Goal: Task Accomplishment & Management: Manage account settings

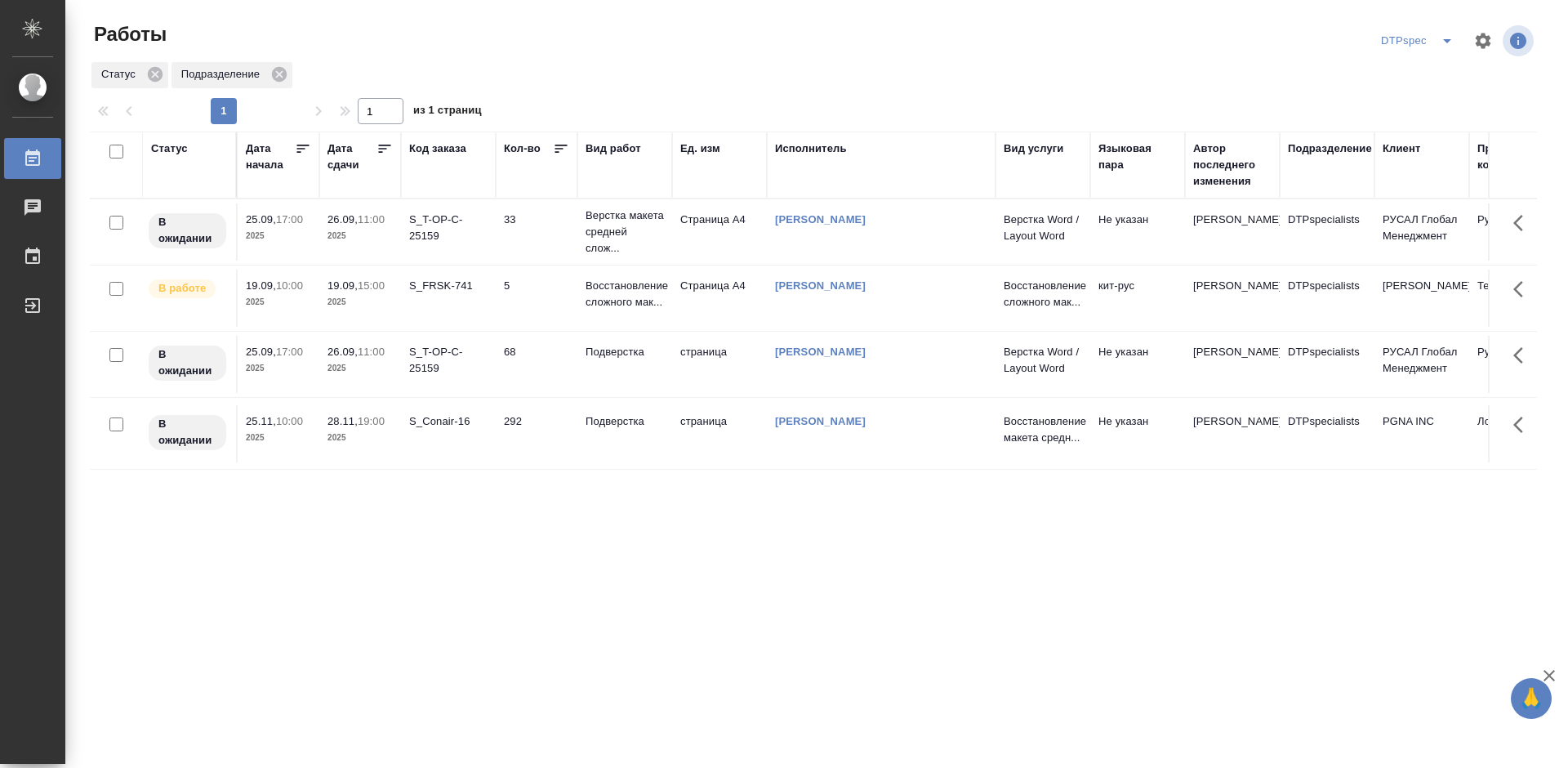
click at [387, 149] on icon at bounding box center [385, 149] width 16 height 16
click at [1430, 33] on div "DTPspec" at bounding box center [1420, 41] width 87 height 26
click at [1443, 38] on icon "split button" at bounding box center [1448, 41] width 20 height 20
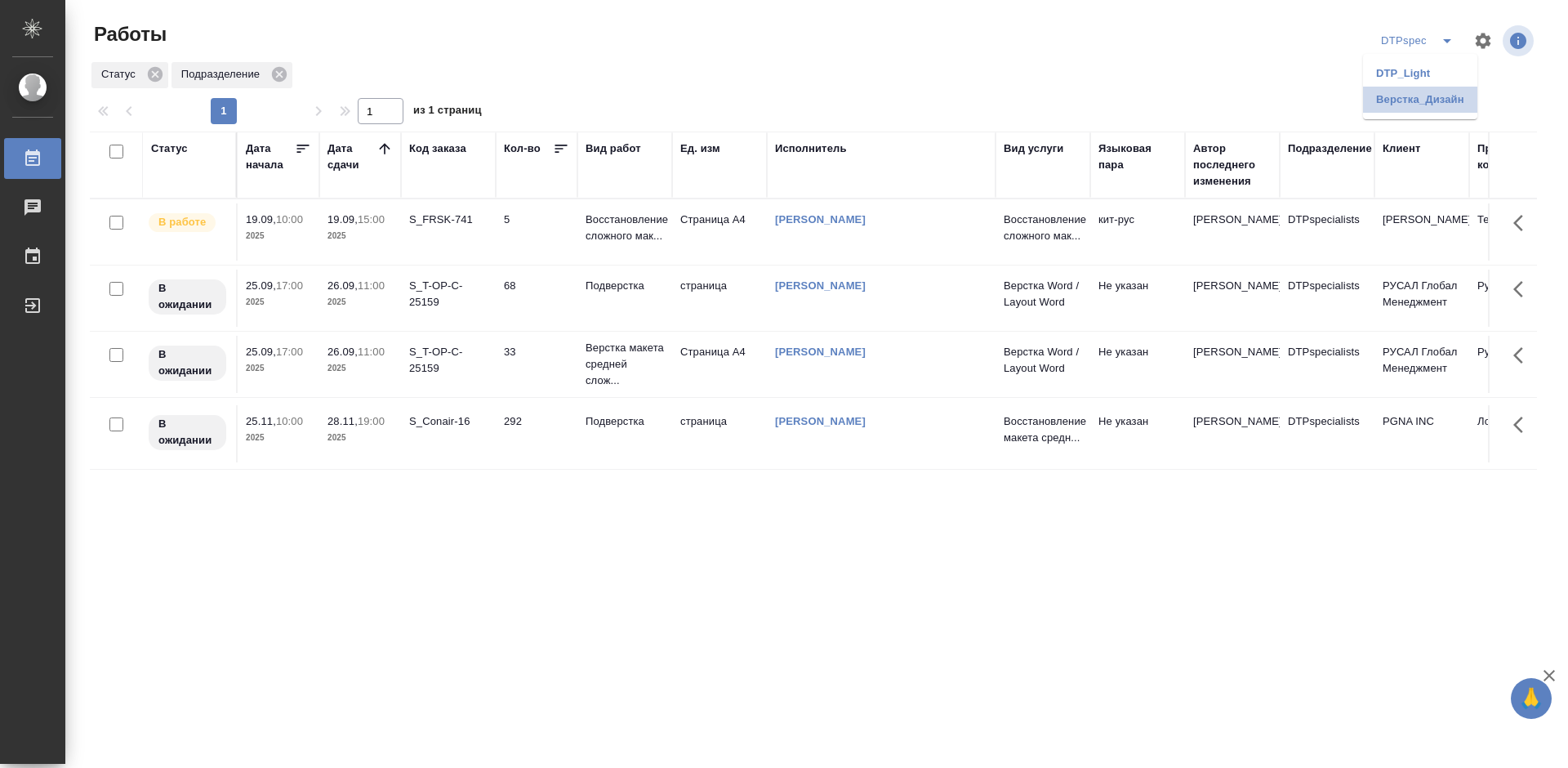
click at [1417, 98] on li "Верстка_Дизайн" at bounding box center [1420, 100] width 114 height 26
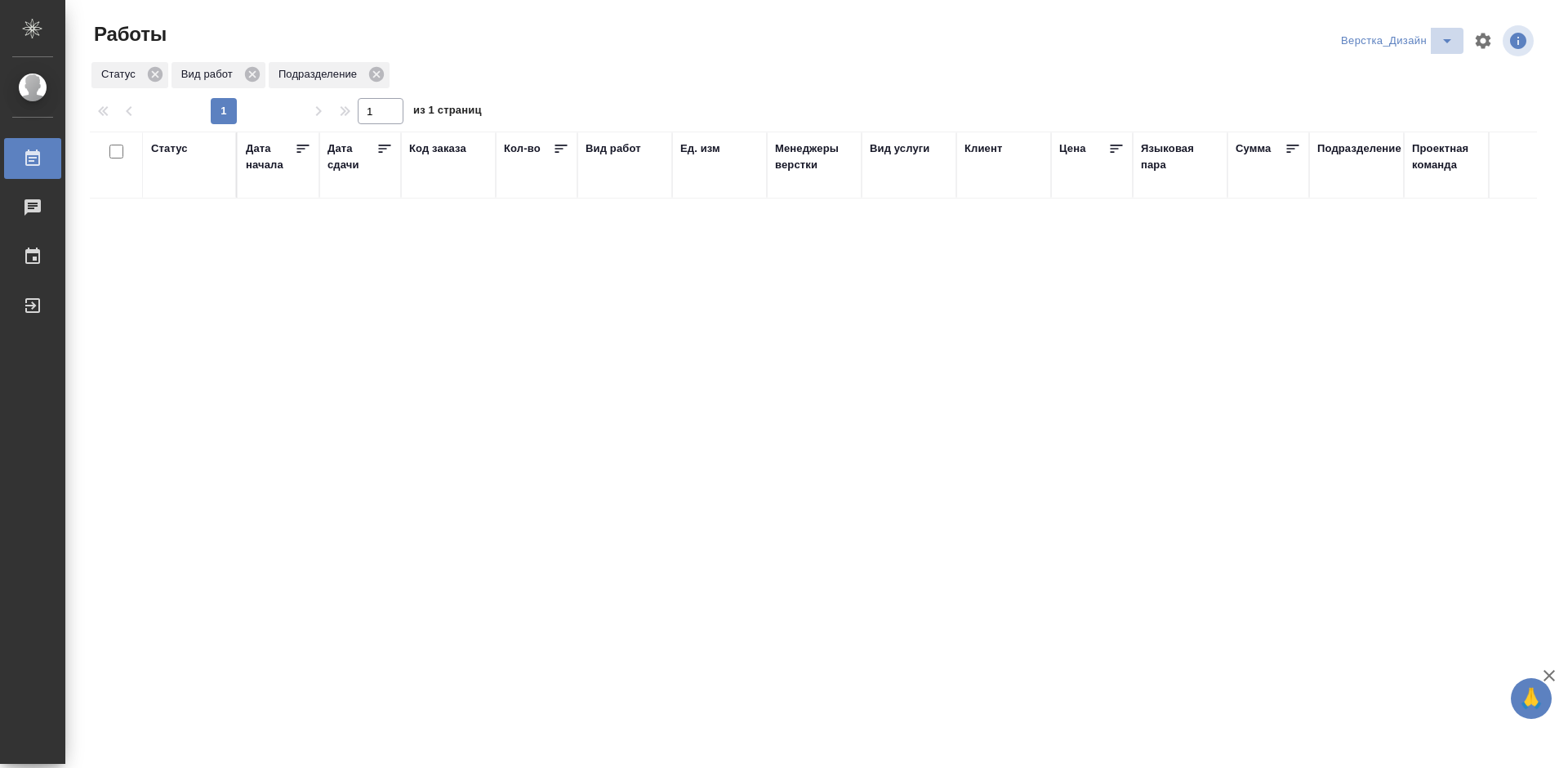
click at [1439, 43] on icon "split button" at bounding box center [1448, 41] width 20 height 20
click at [1395, 71] on li "DTP_Light" at bounding box center [1399, 73] width 127 height 26
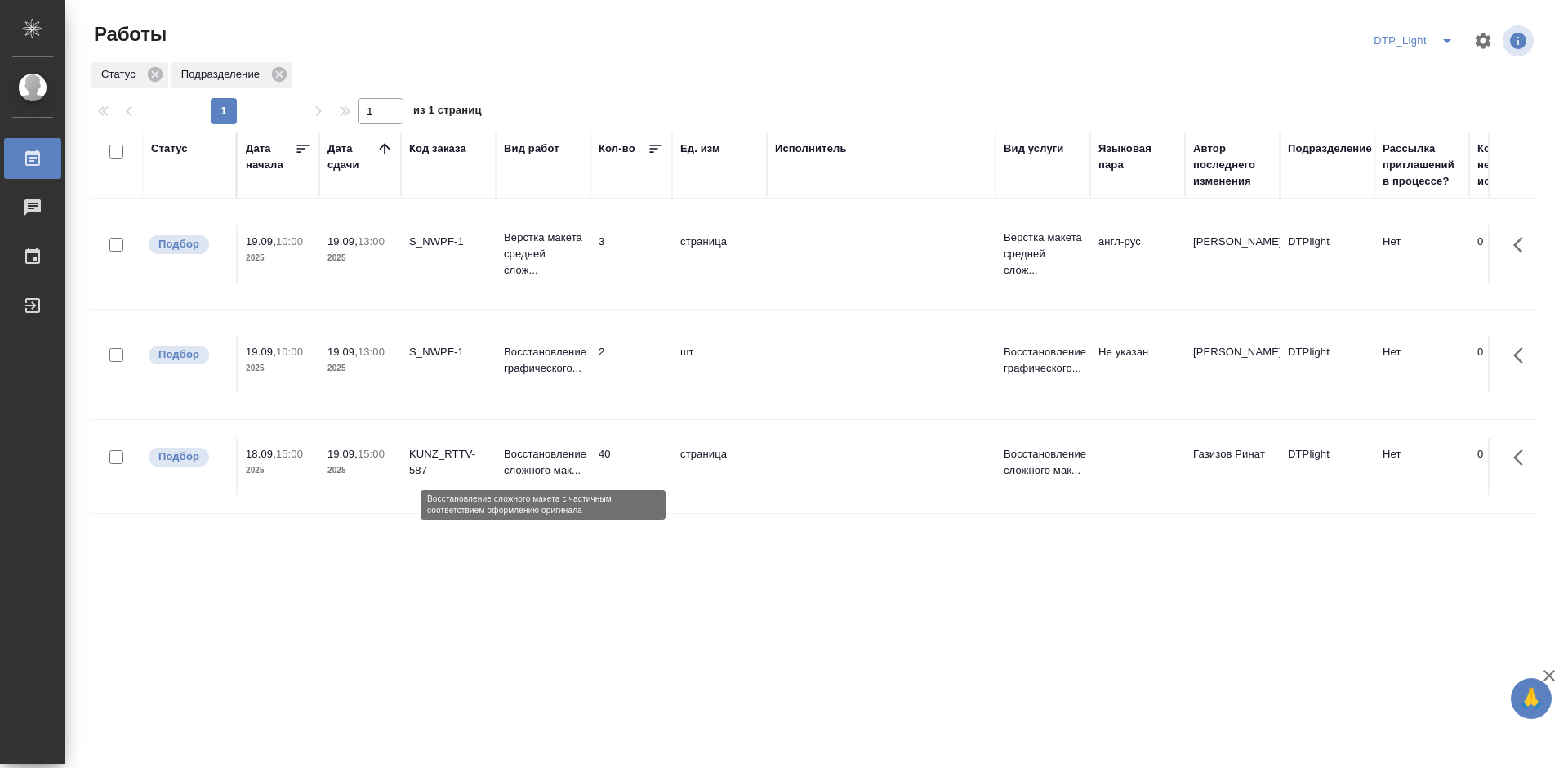
click at [538, 467] on p "Восстановление сложного мак..." at bounding box center [543, 462] width 78 height 33
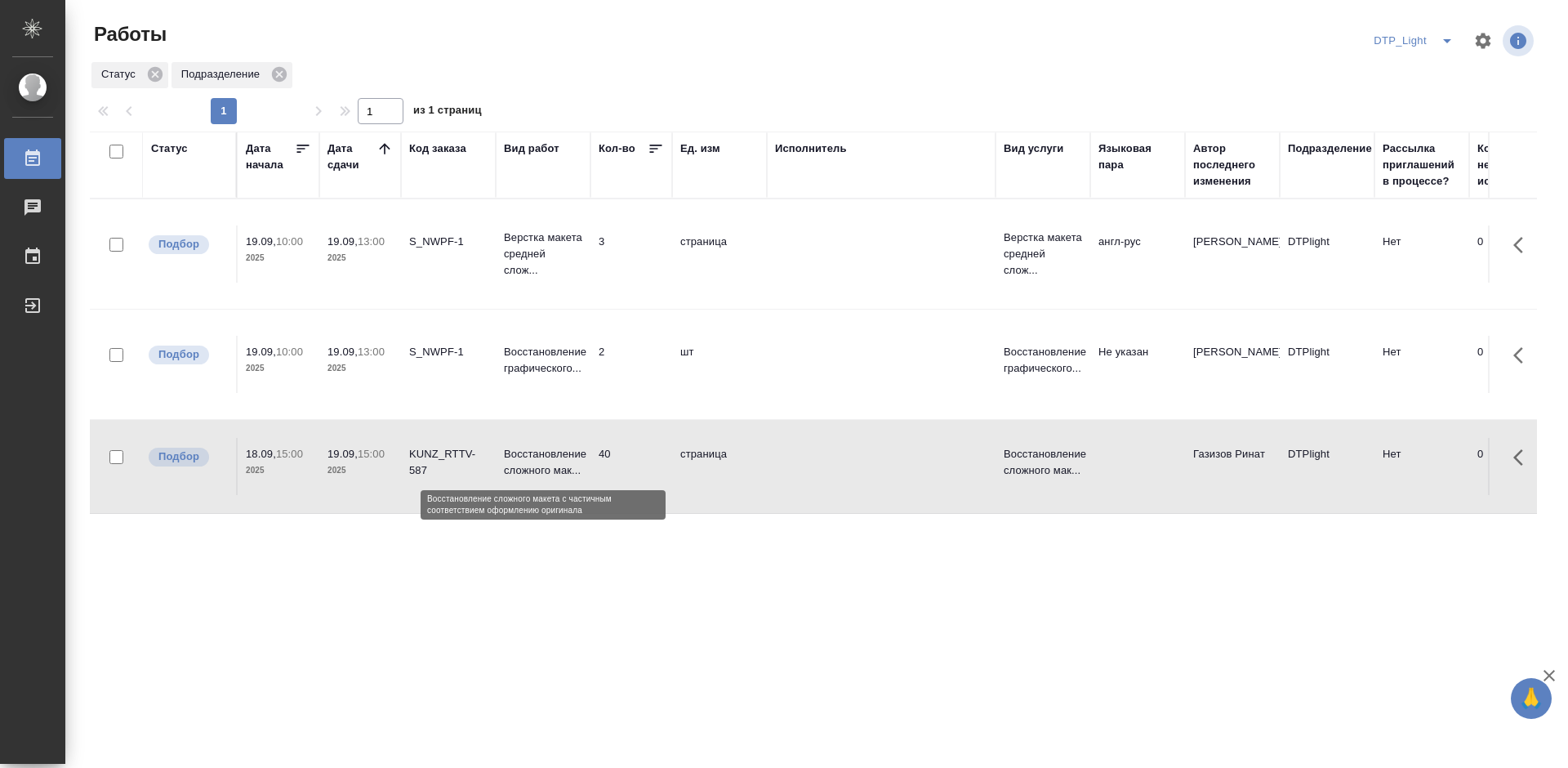
click at [538, 467] on p "Восстановление сложного мак..." at bounding box center [543, 462] width 78 height 33
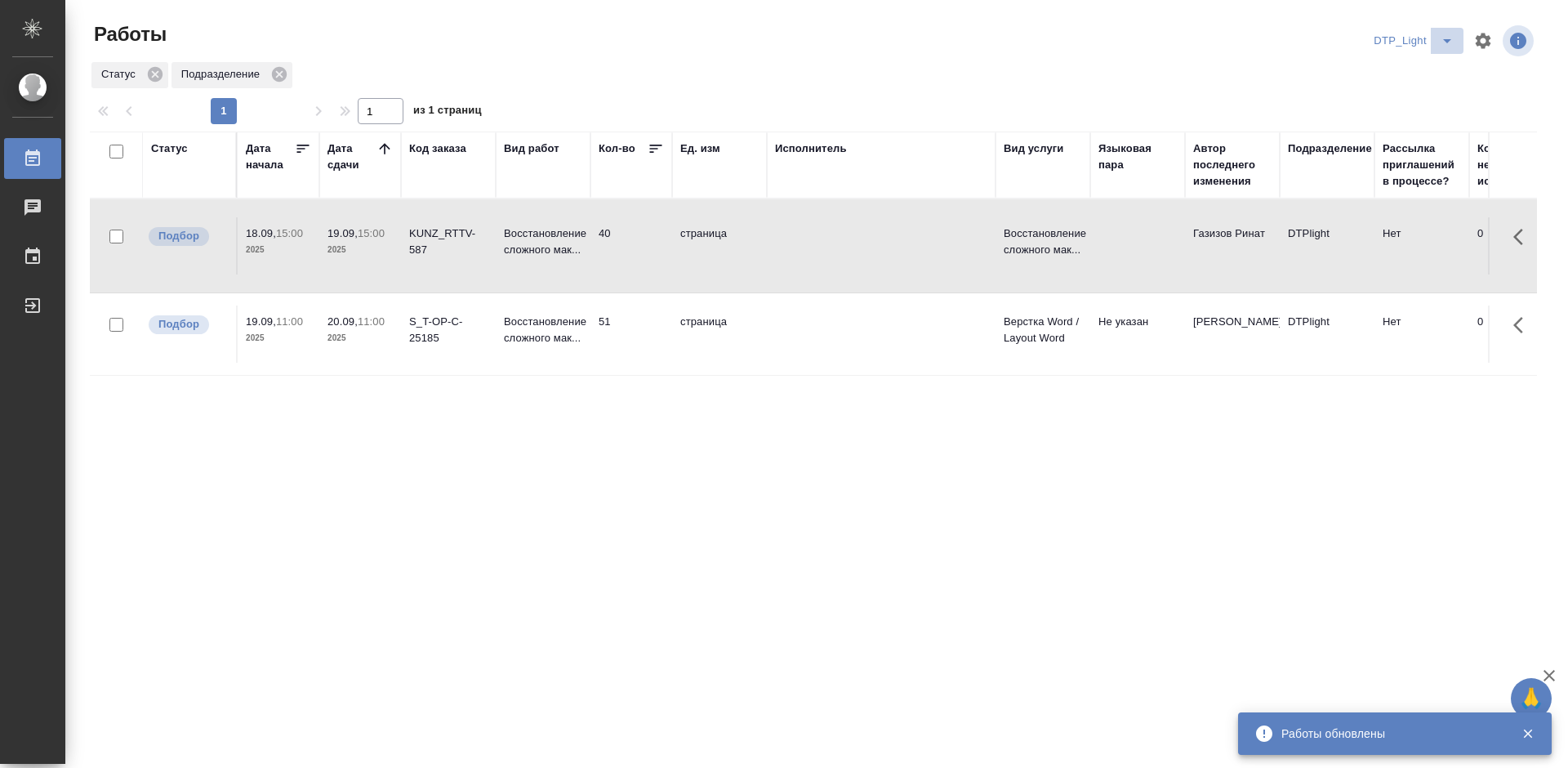
click at [1448, 39] on icon "split button" at bounding box center [1447, 41] width 8 height 4
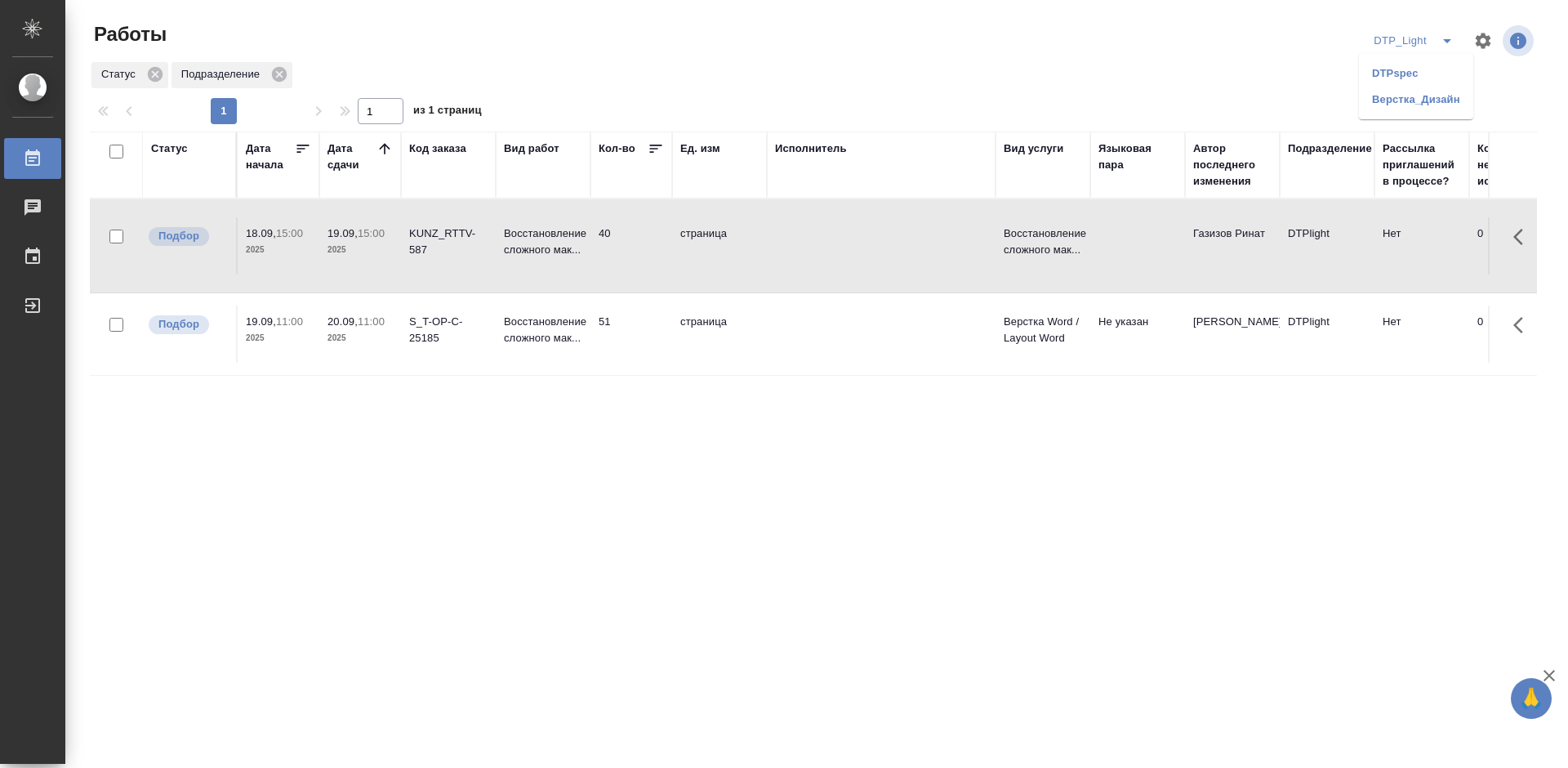
click at [1394, 69] on li "DTPspec" at bounding box center [1416, 73] width 114 height 26
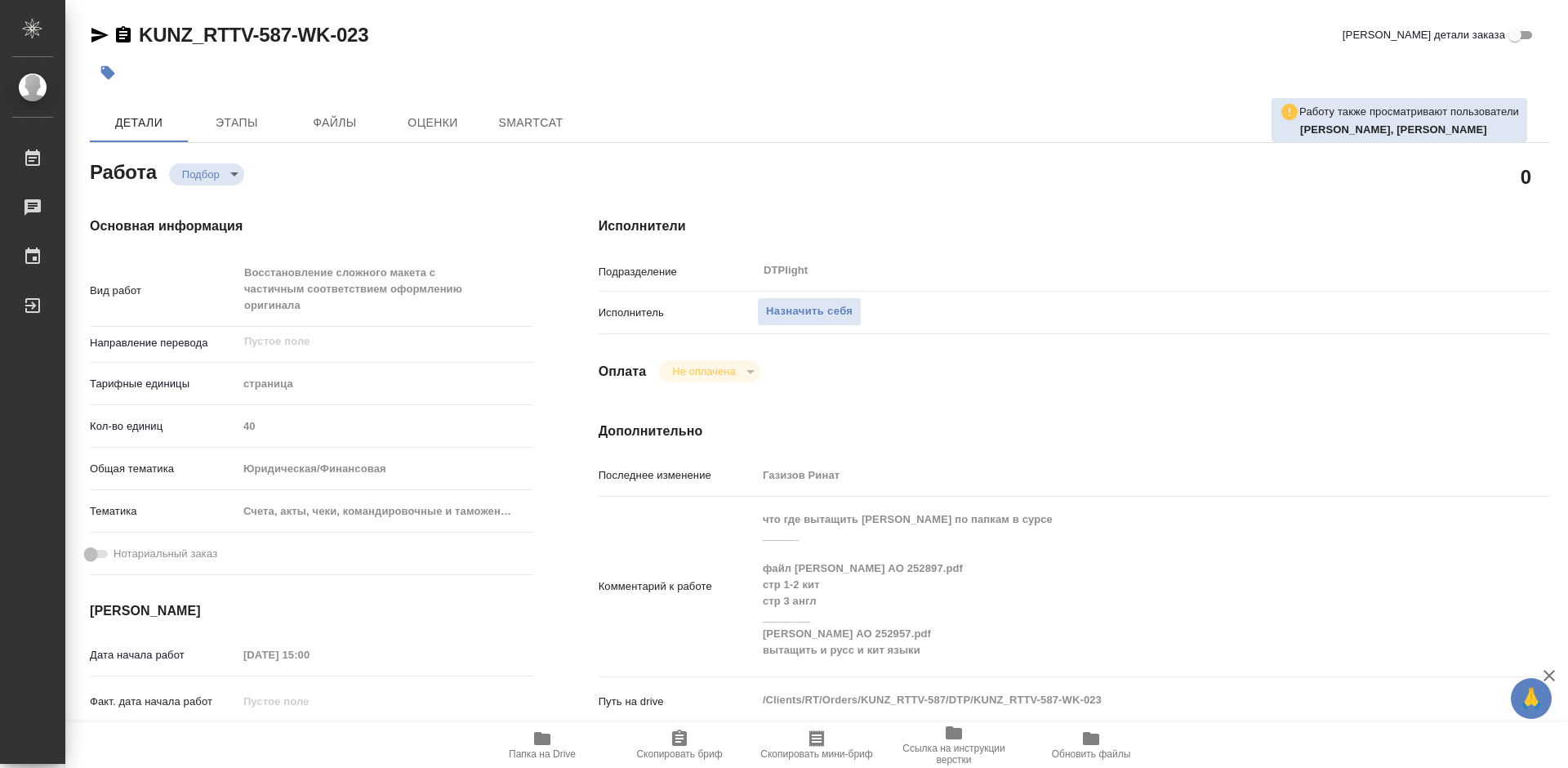
type textarea "x"
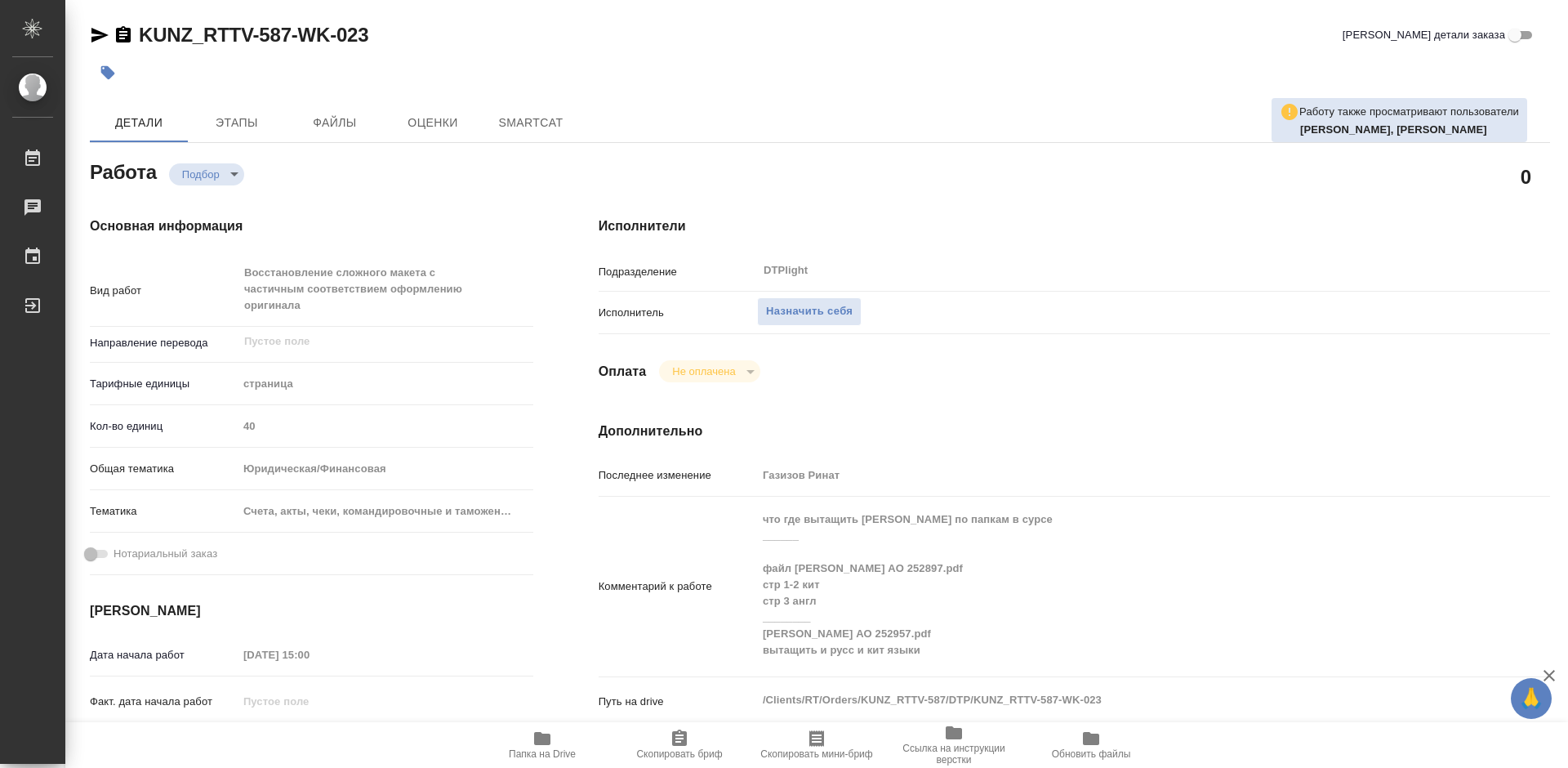
type textarea "x"
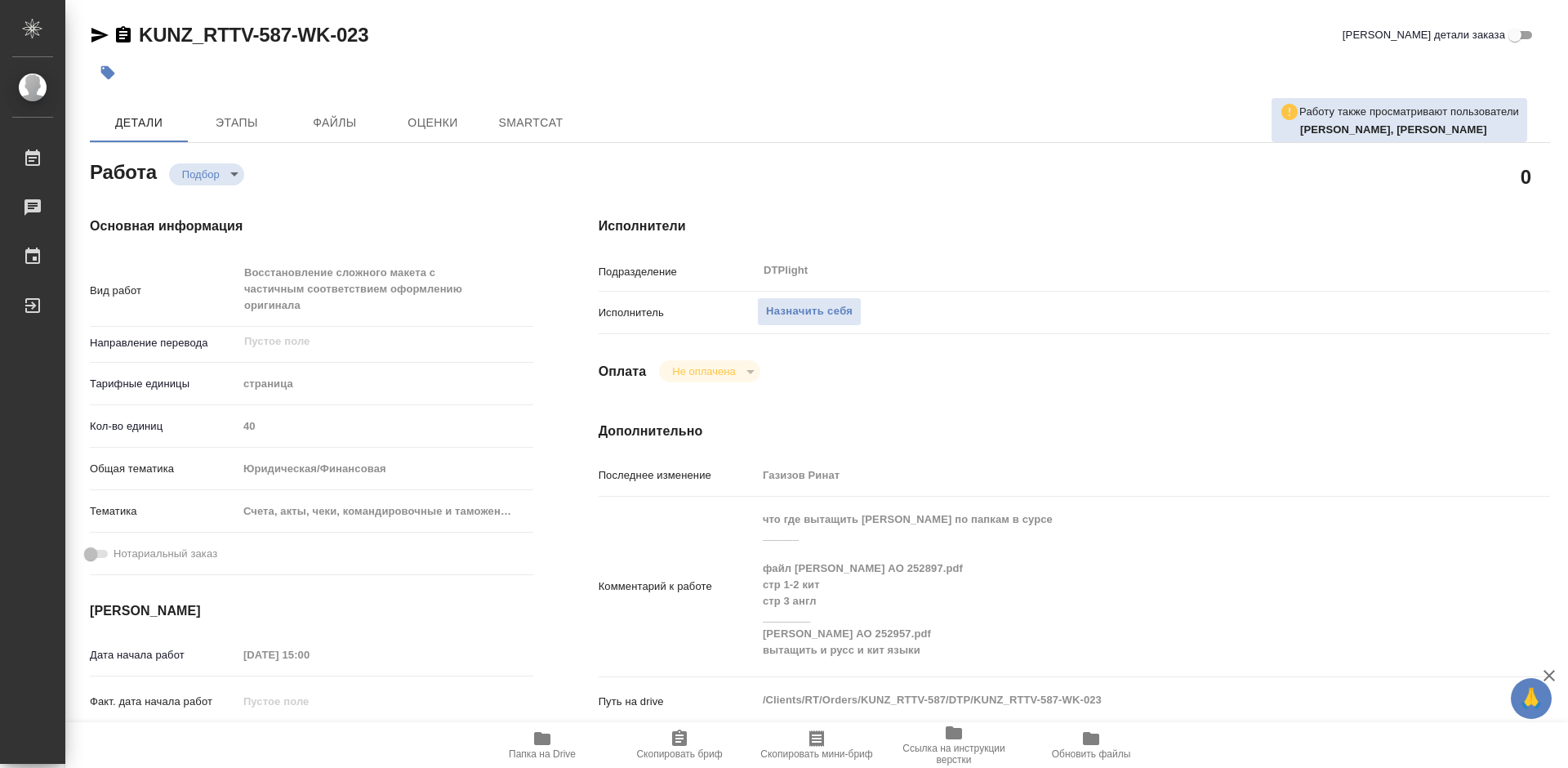
type textarea "x"
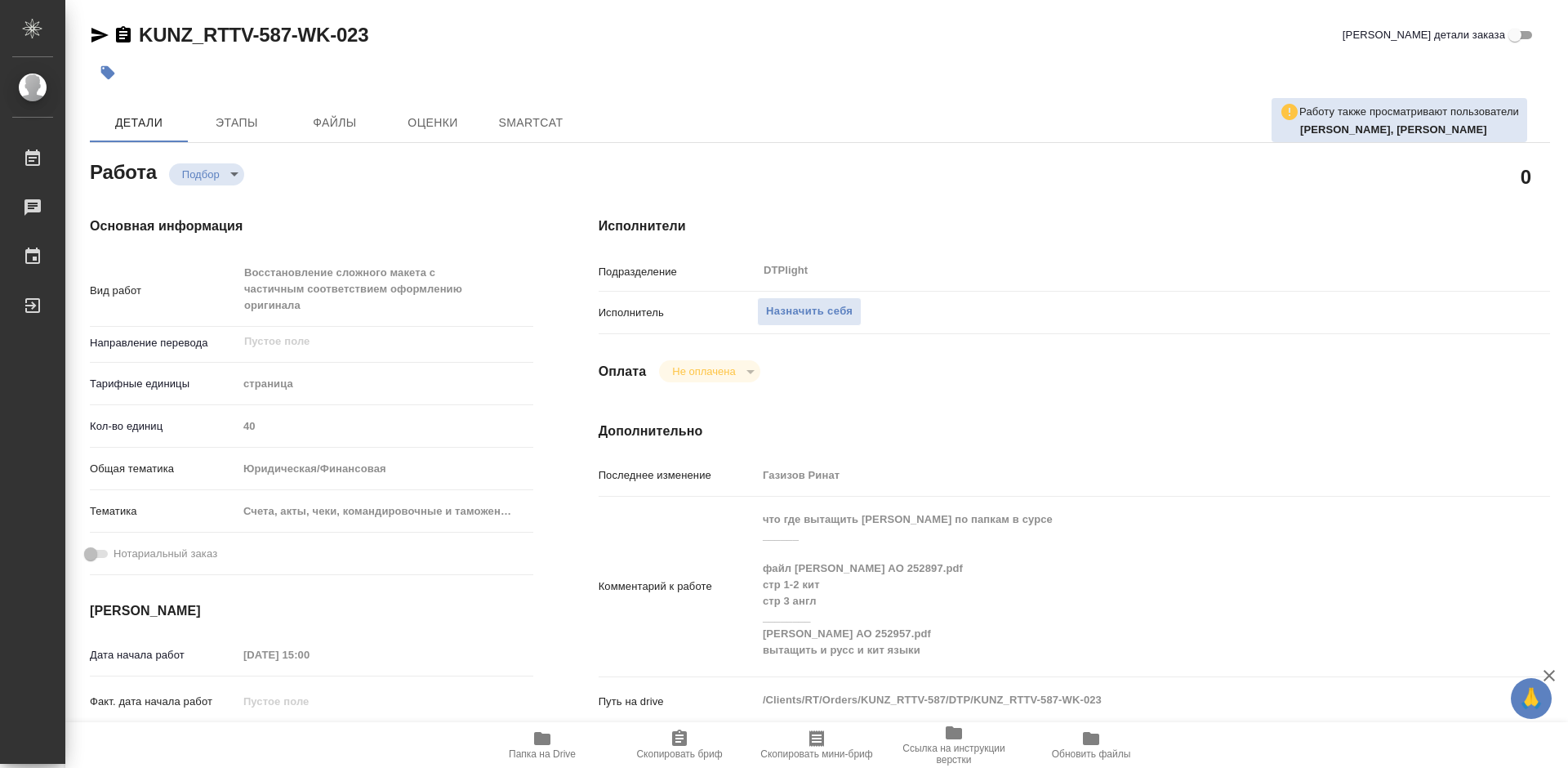
type textarea "x"
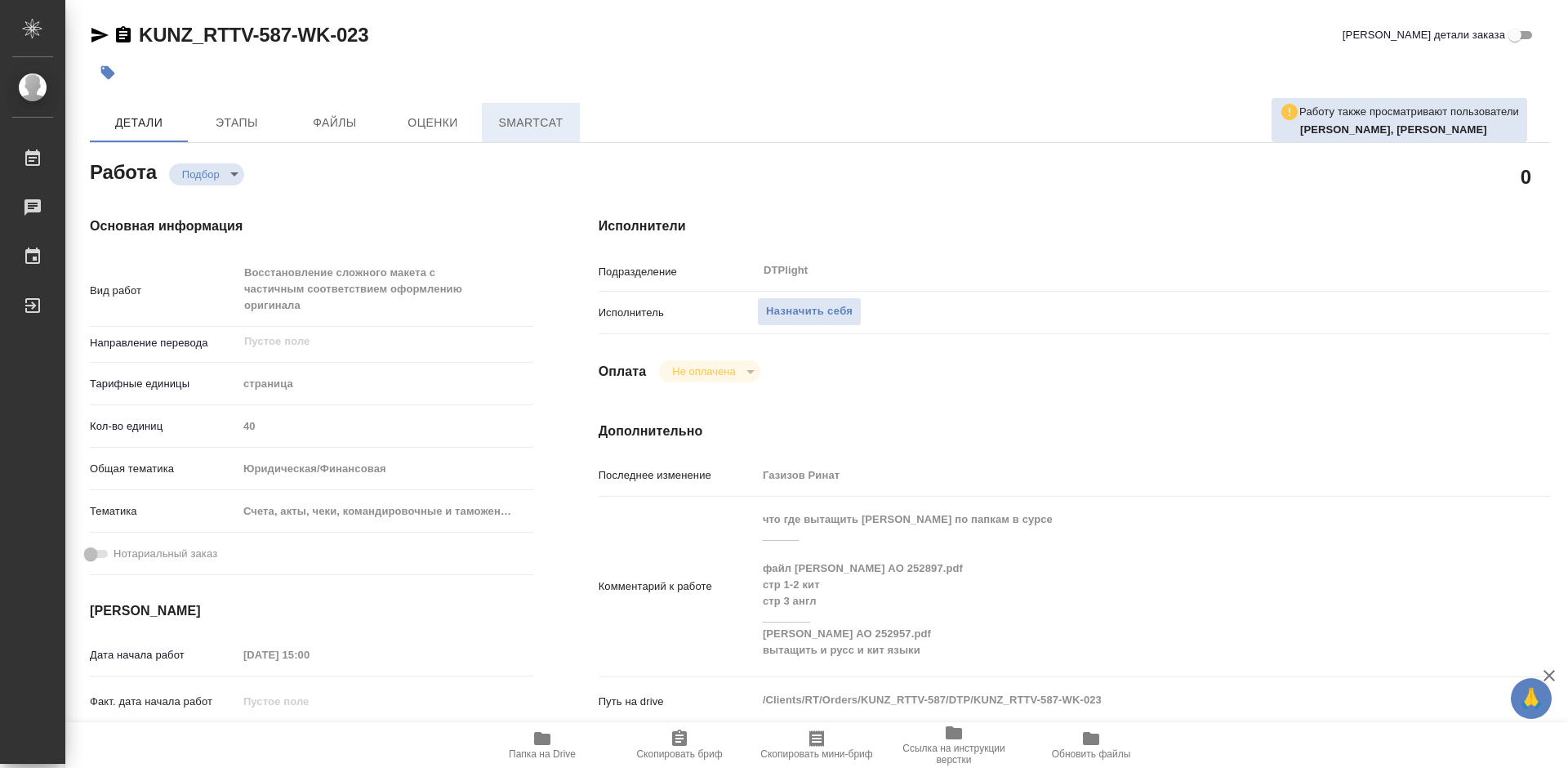
type textarea "x"
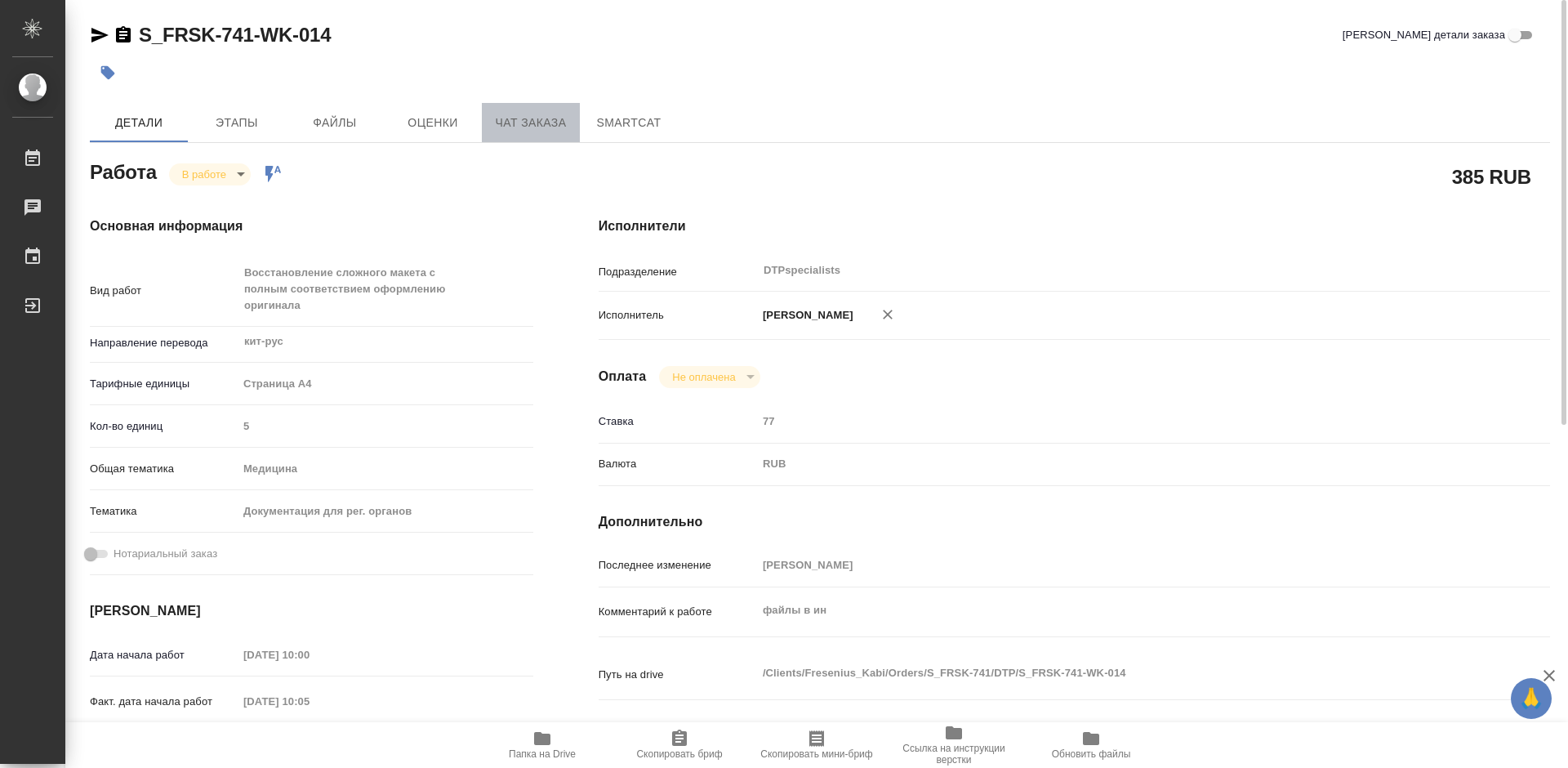
click at [516, 128] on span "Чат заказа" at bounding box center [531, 123] width 78 height 20
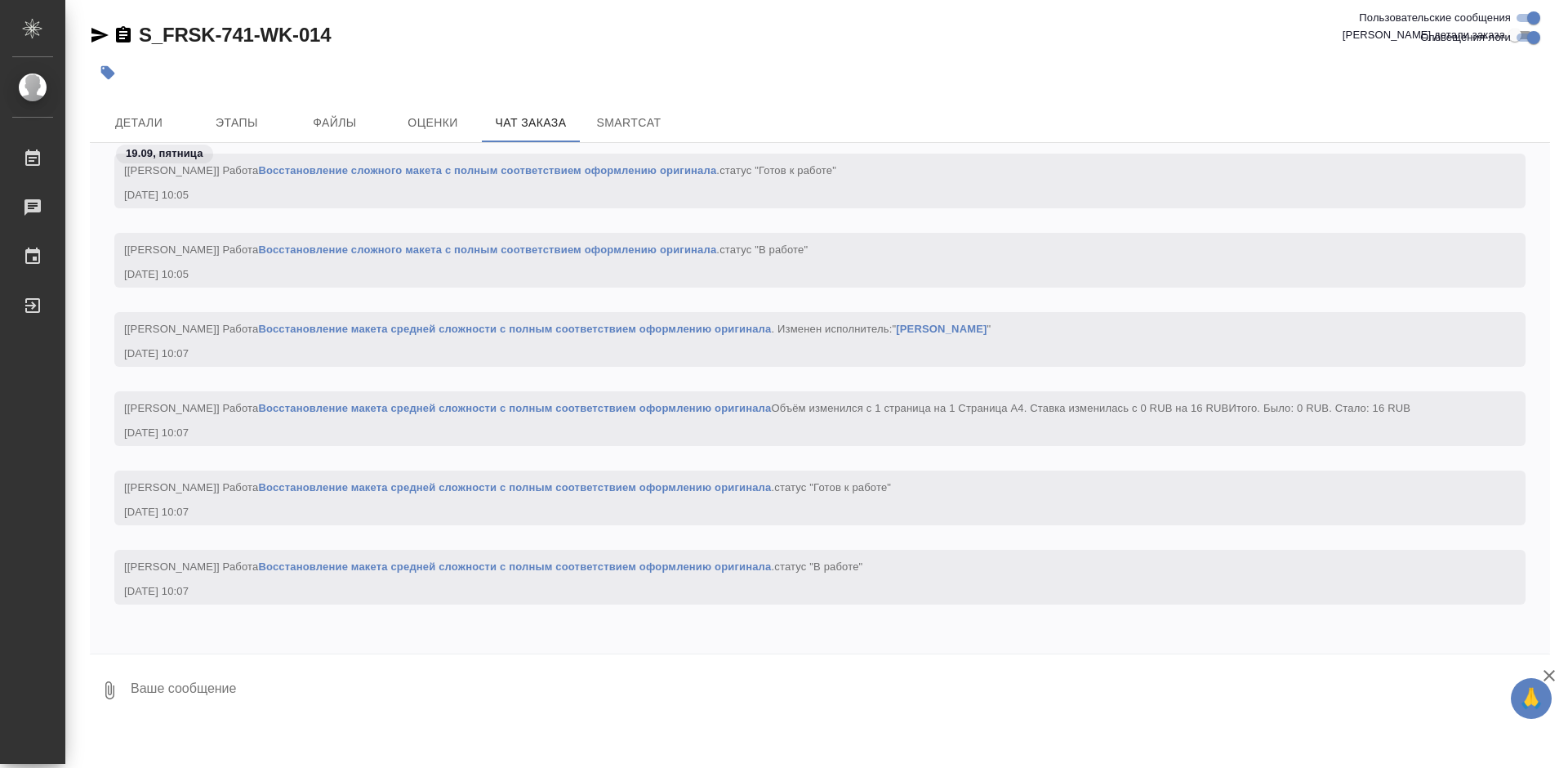
scroll to position [4085, 0]
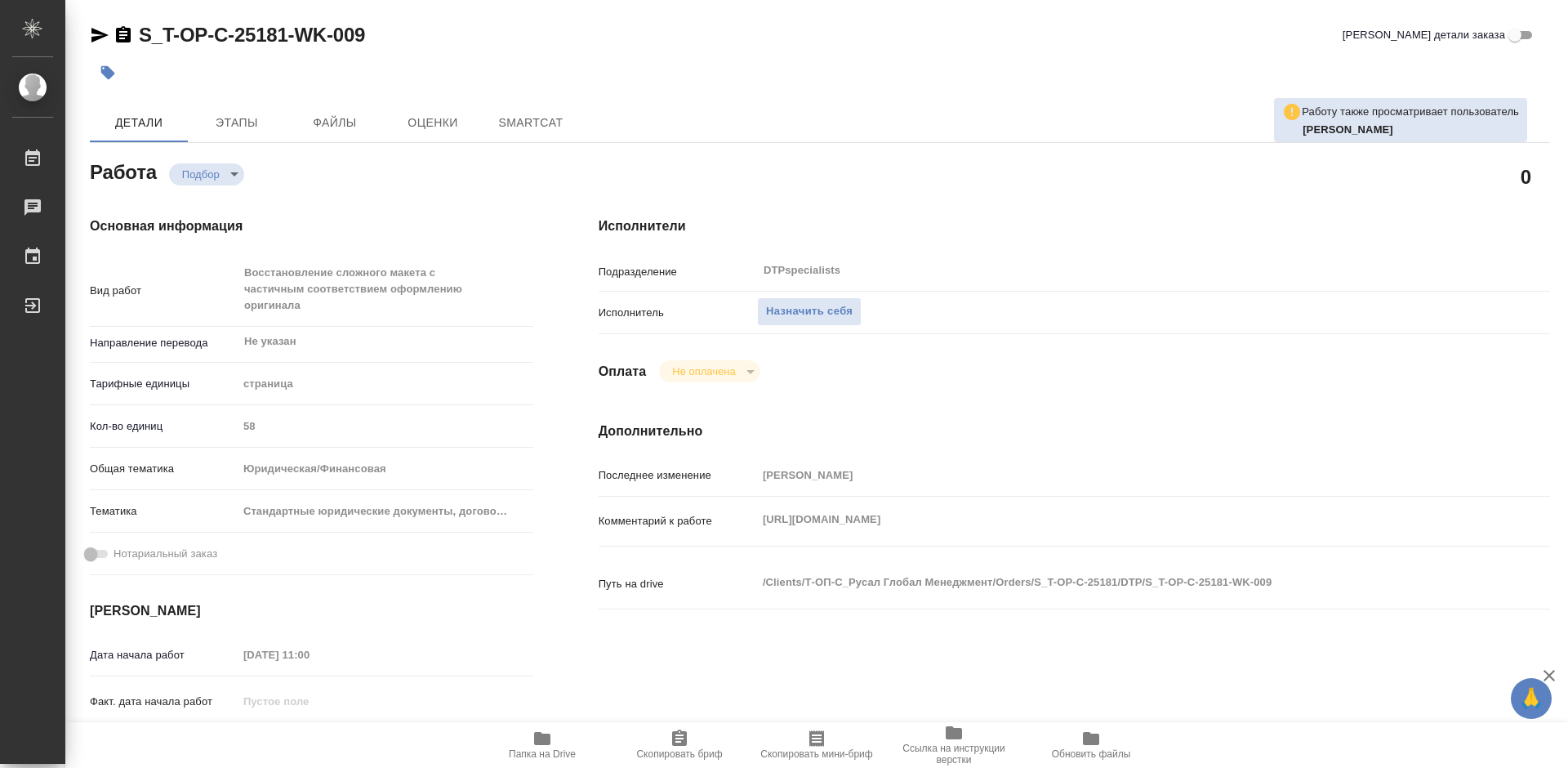
type textarea "x"
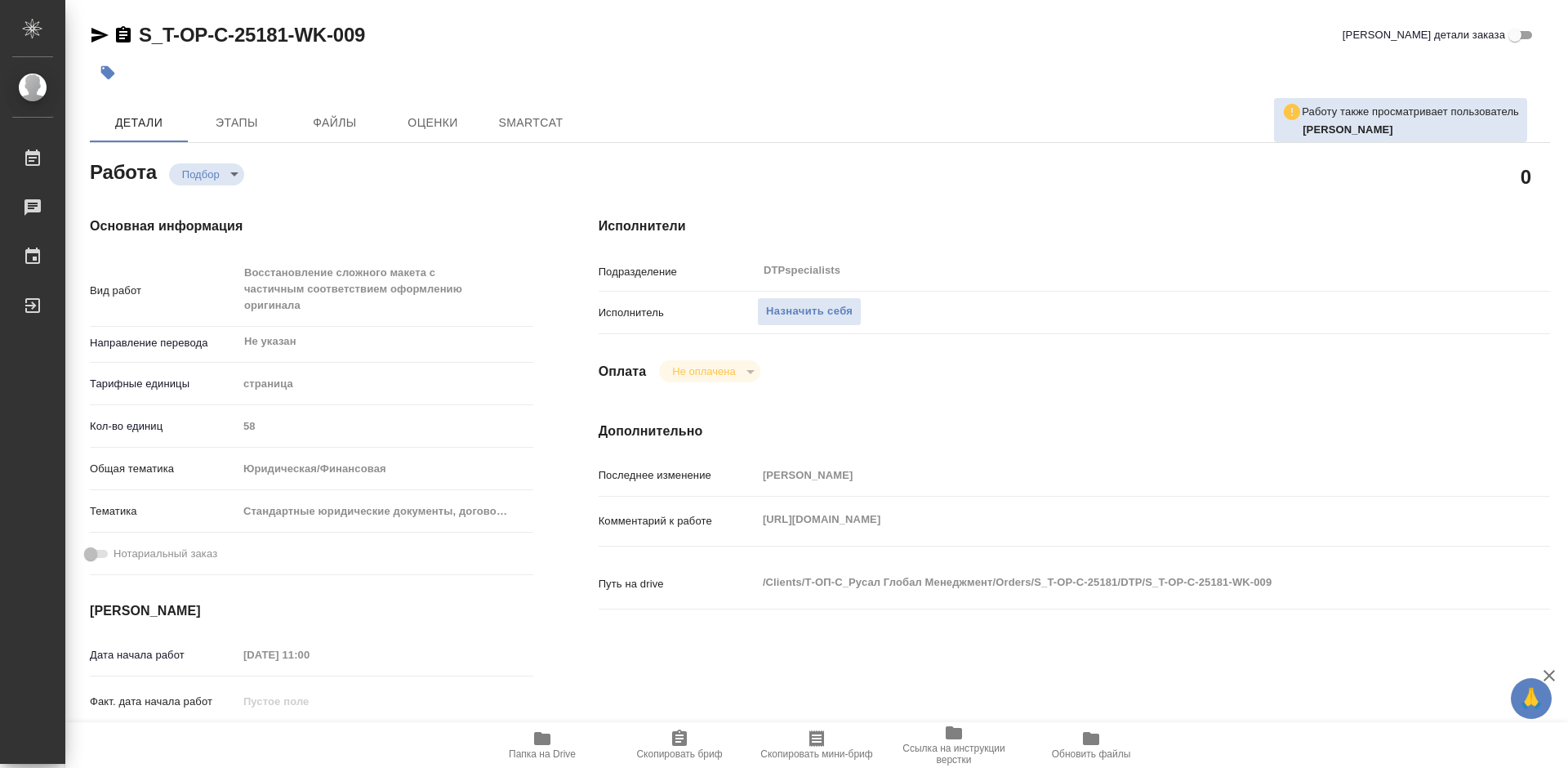
type textarea "x"
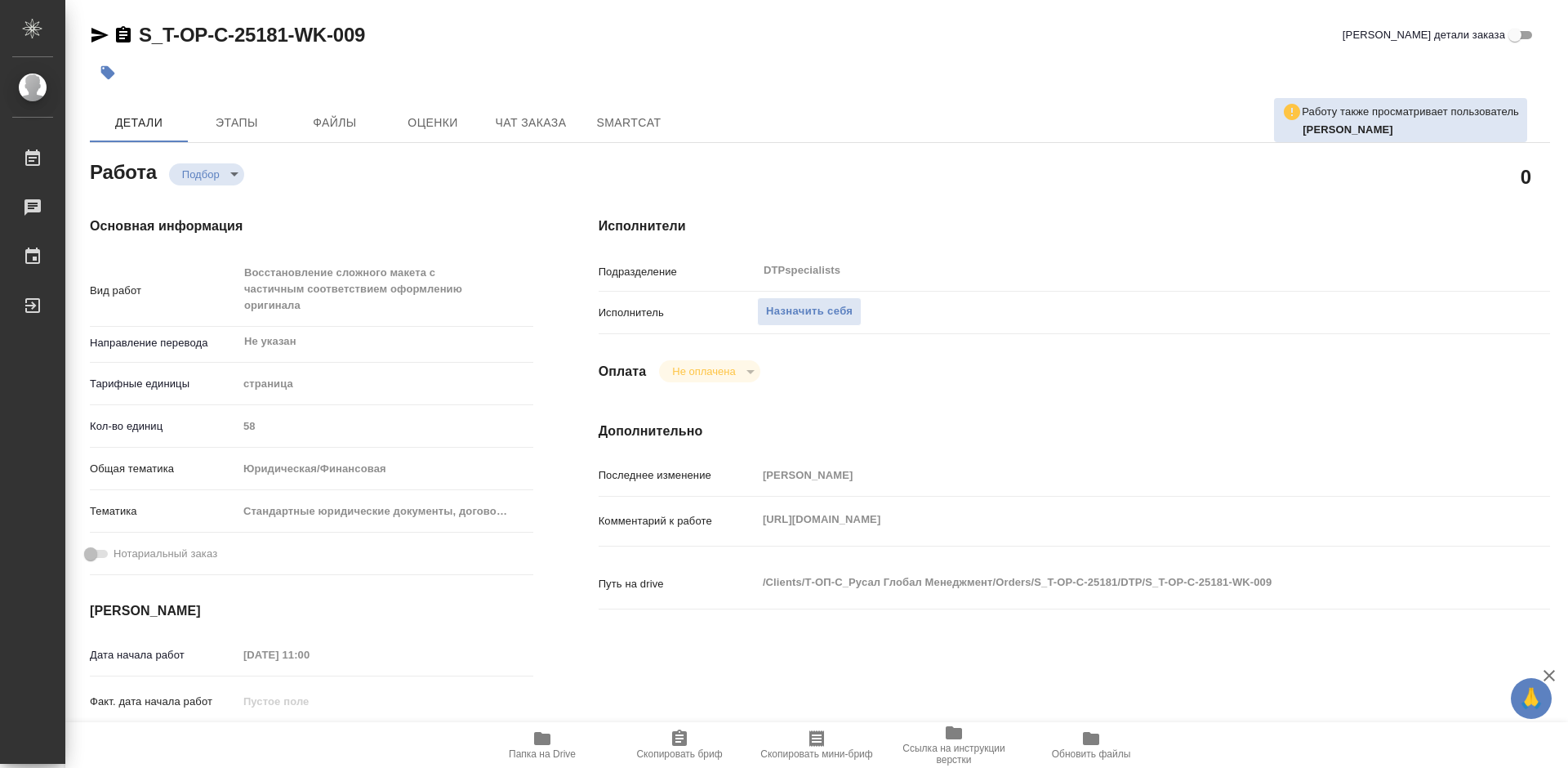
type textarea "x"
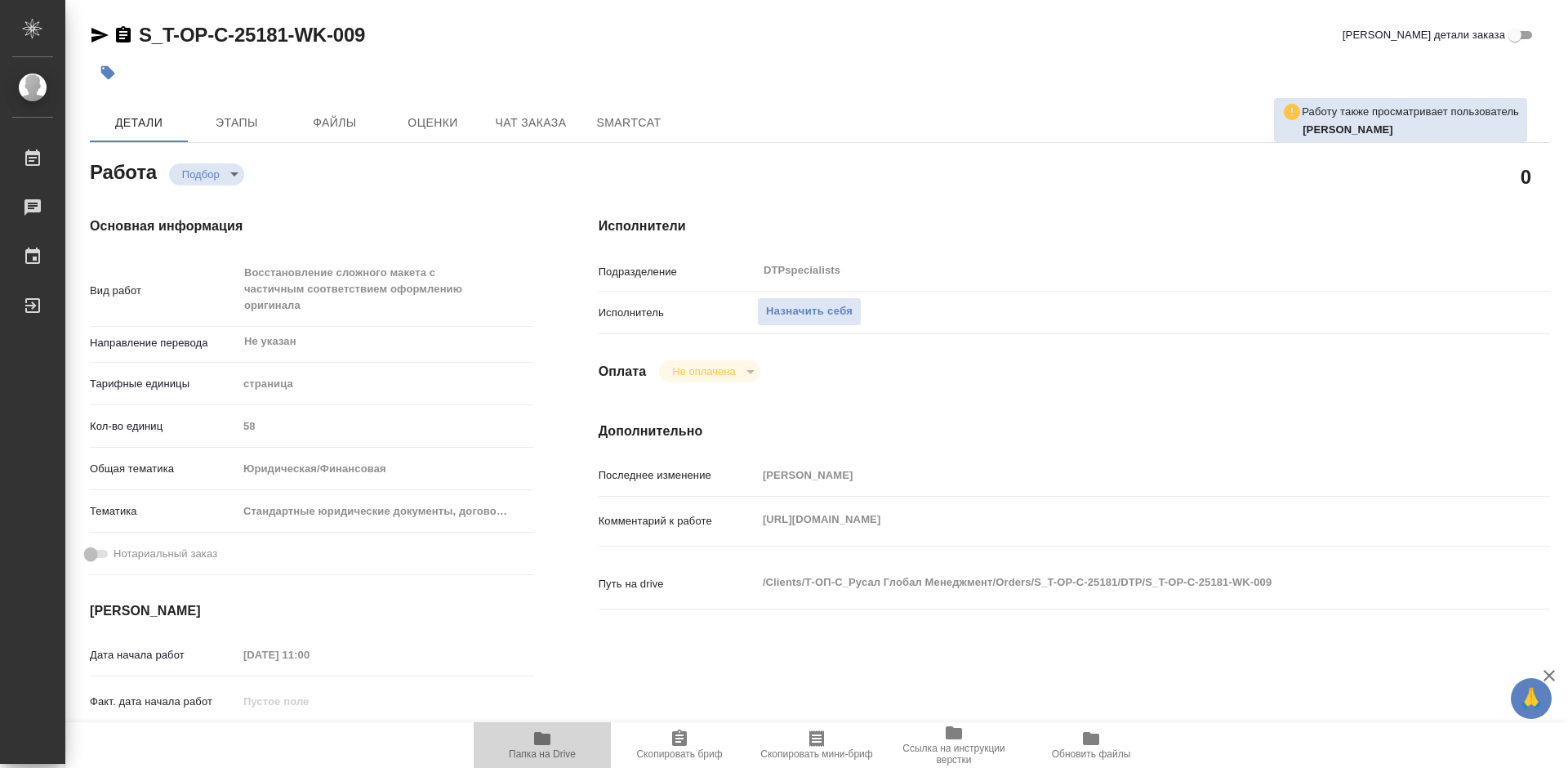
click at [548, 743] on icon "button" at bounding box center [542, 738] width 16 height 13
type textarea "x"
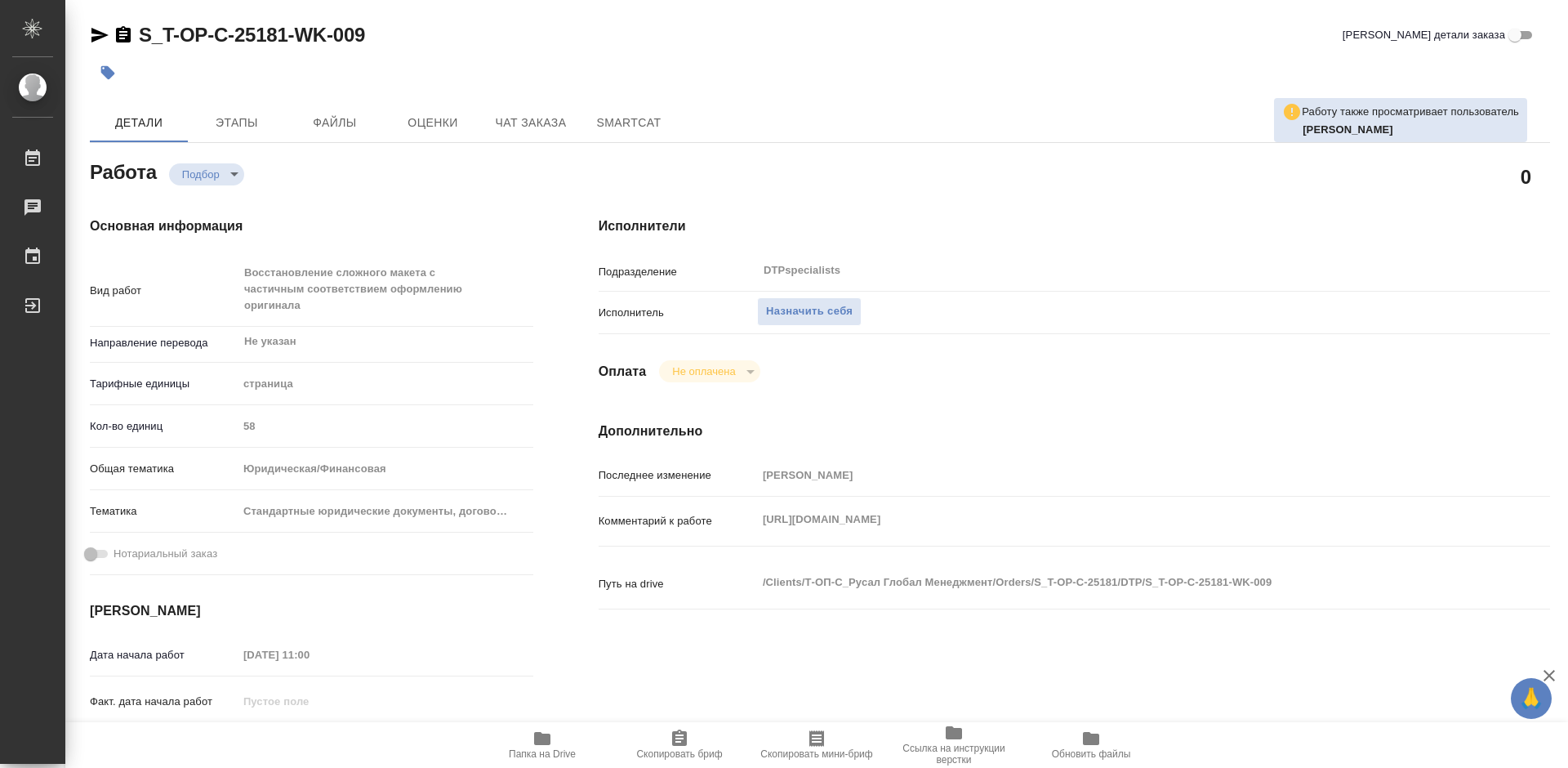
type textarea "x"
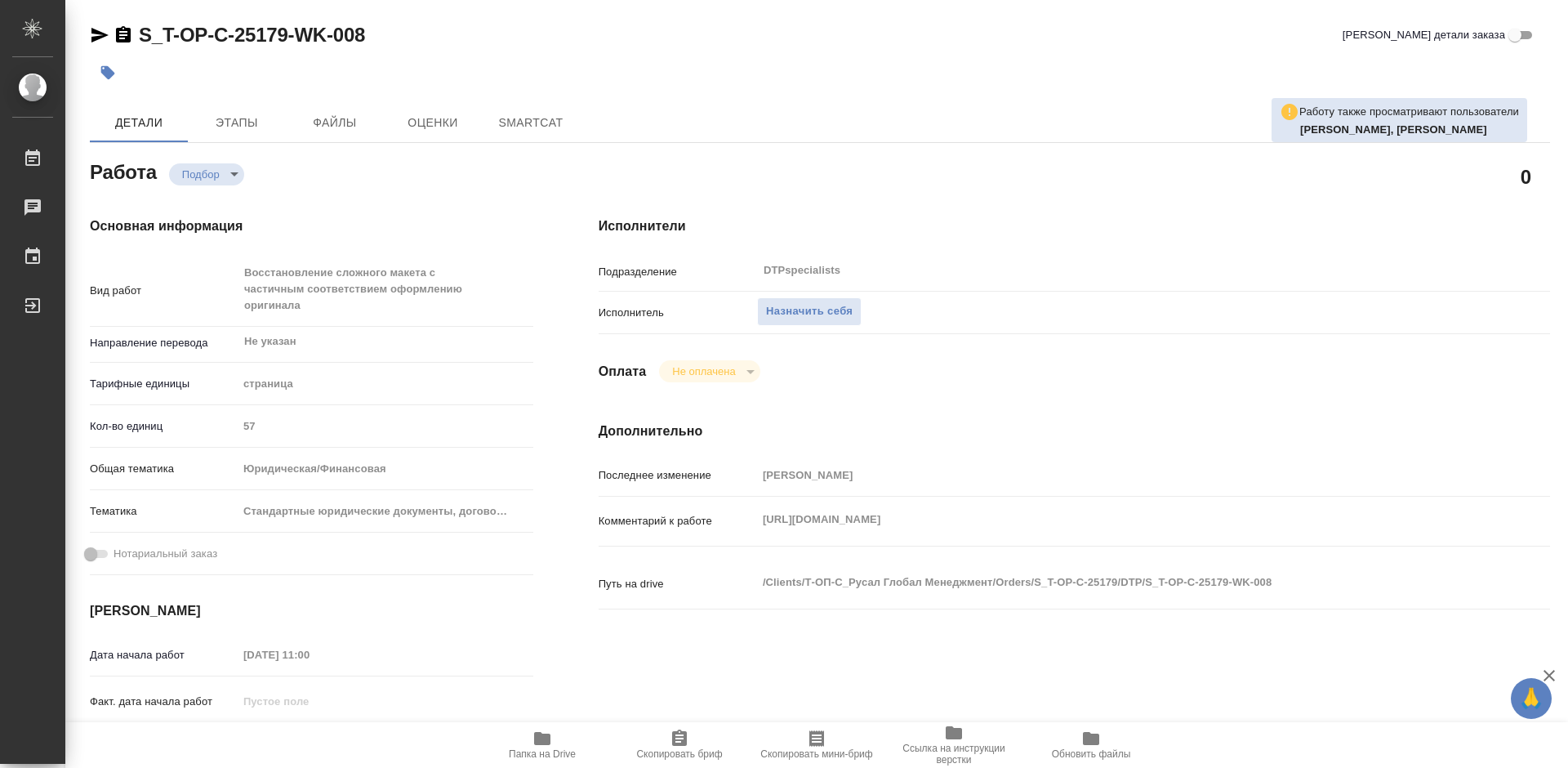
type textarea "x"
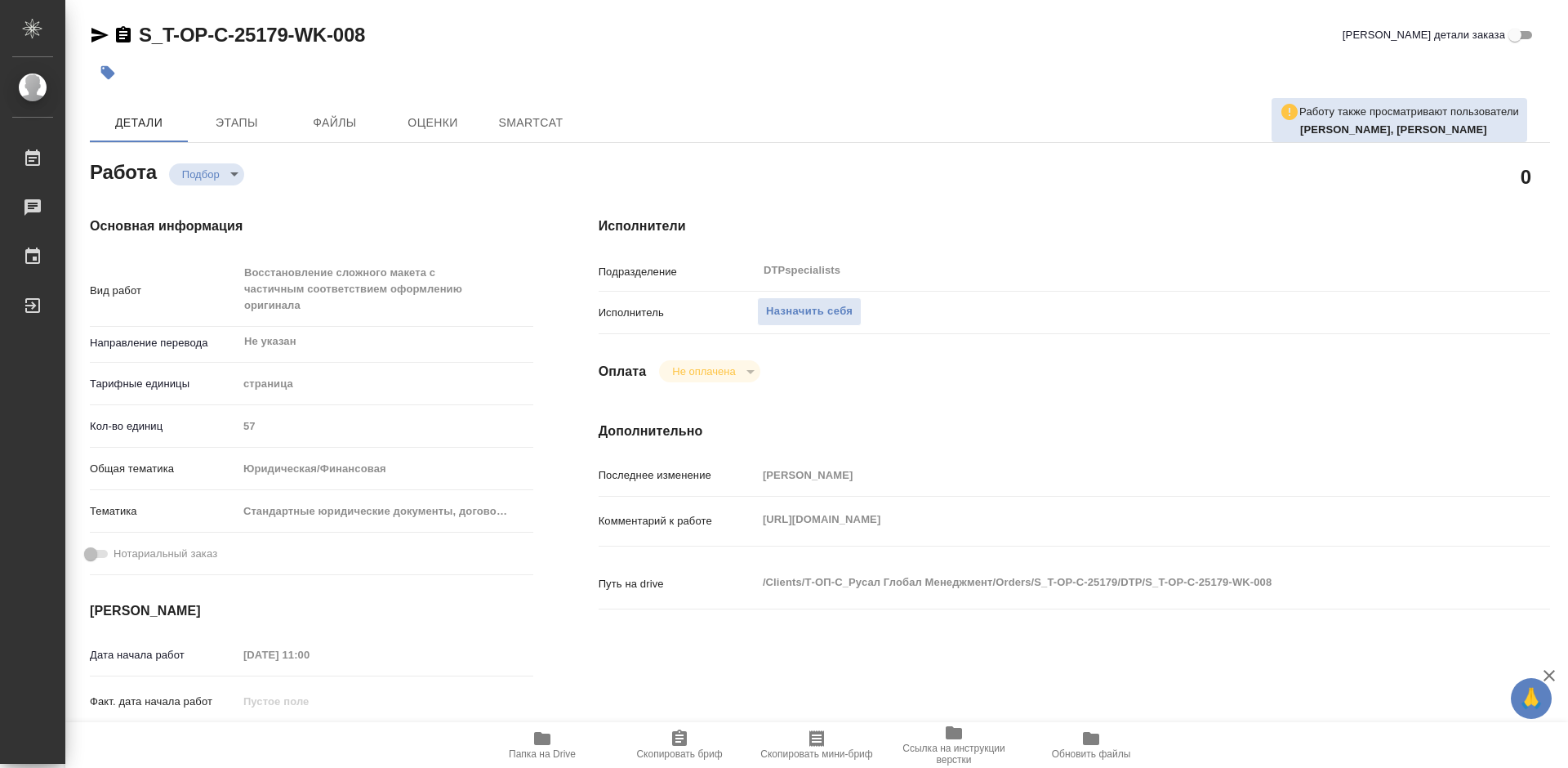
type textarea "x"
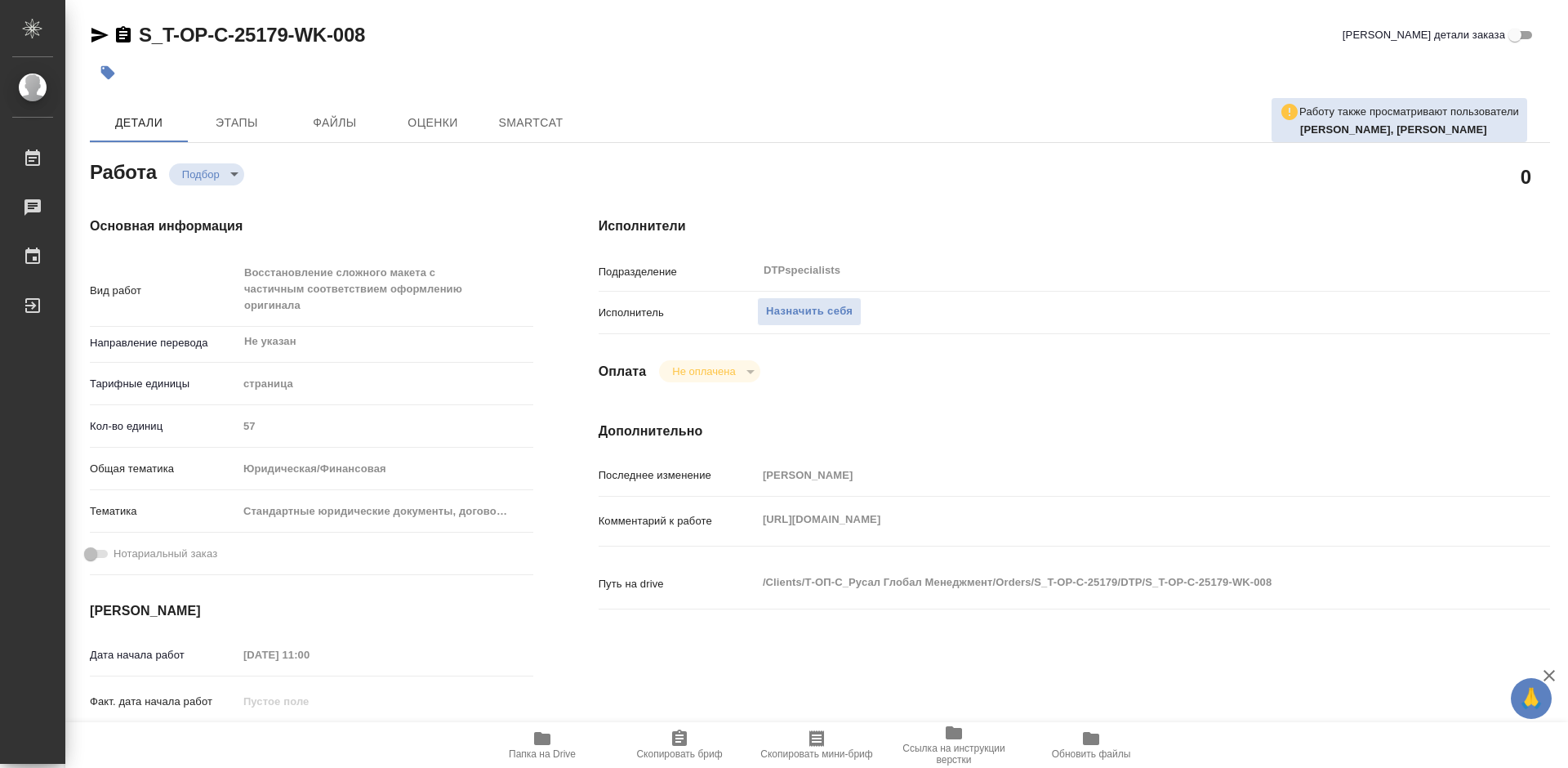
type textarea "x"
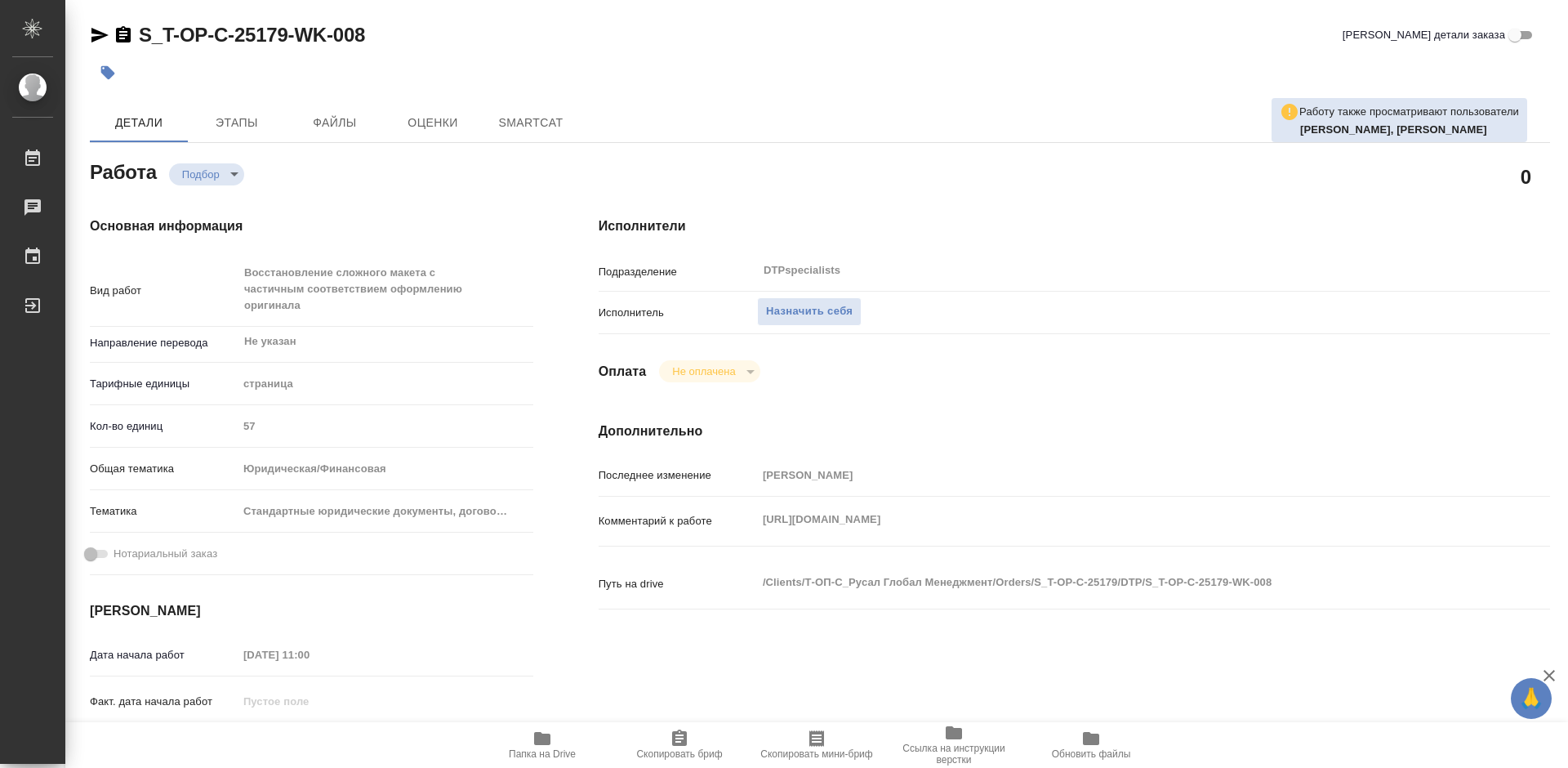
type textarea "x"
click at [540, 743] on icon "button" at bounding box center [542, 738] width 16 height 13
type textarea "x"
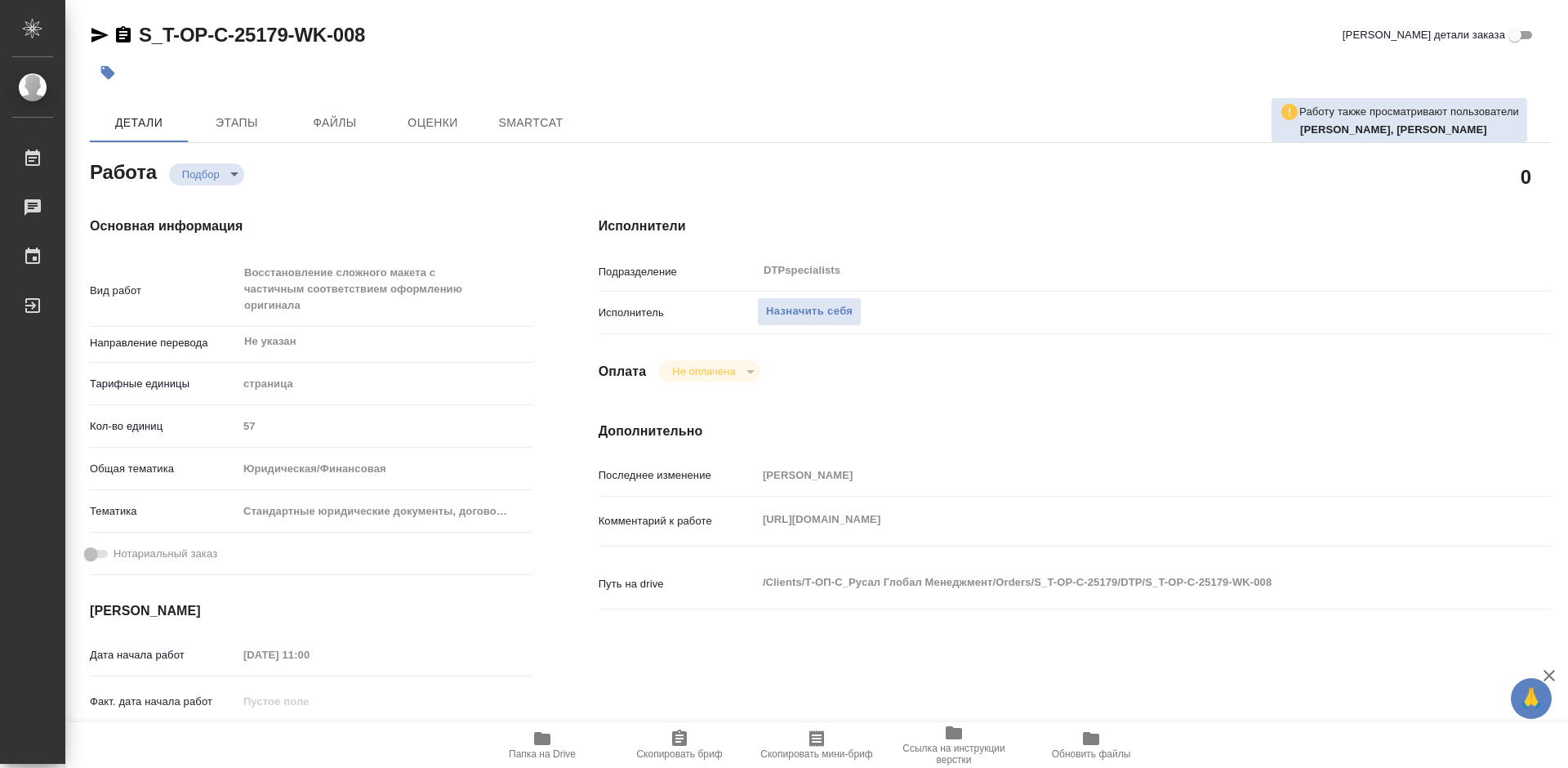
type textarea "x"
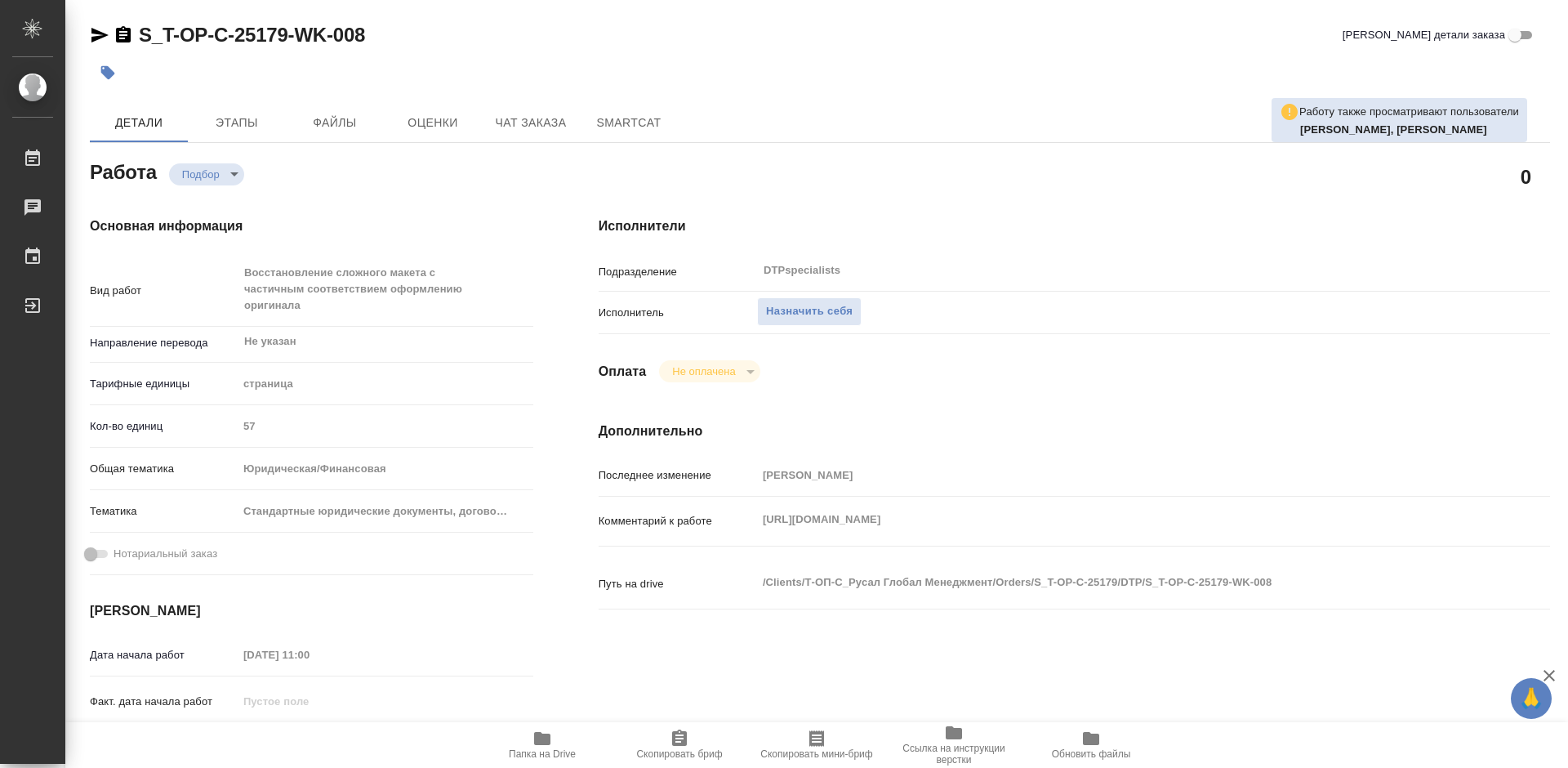
type textarea "x"
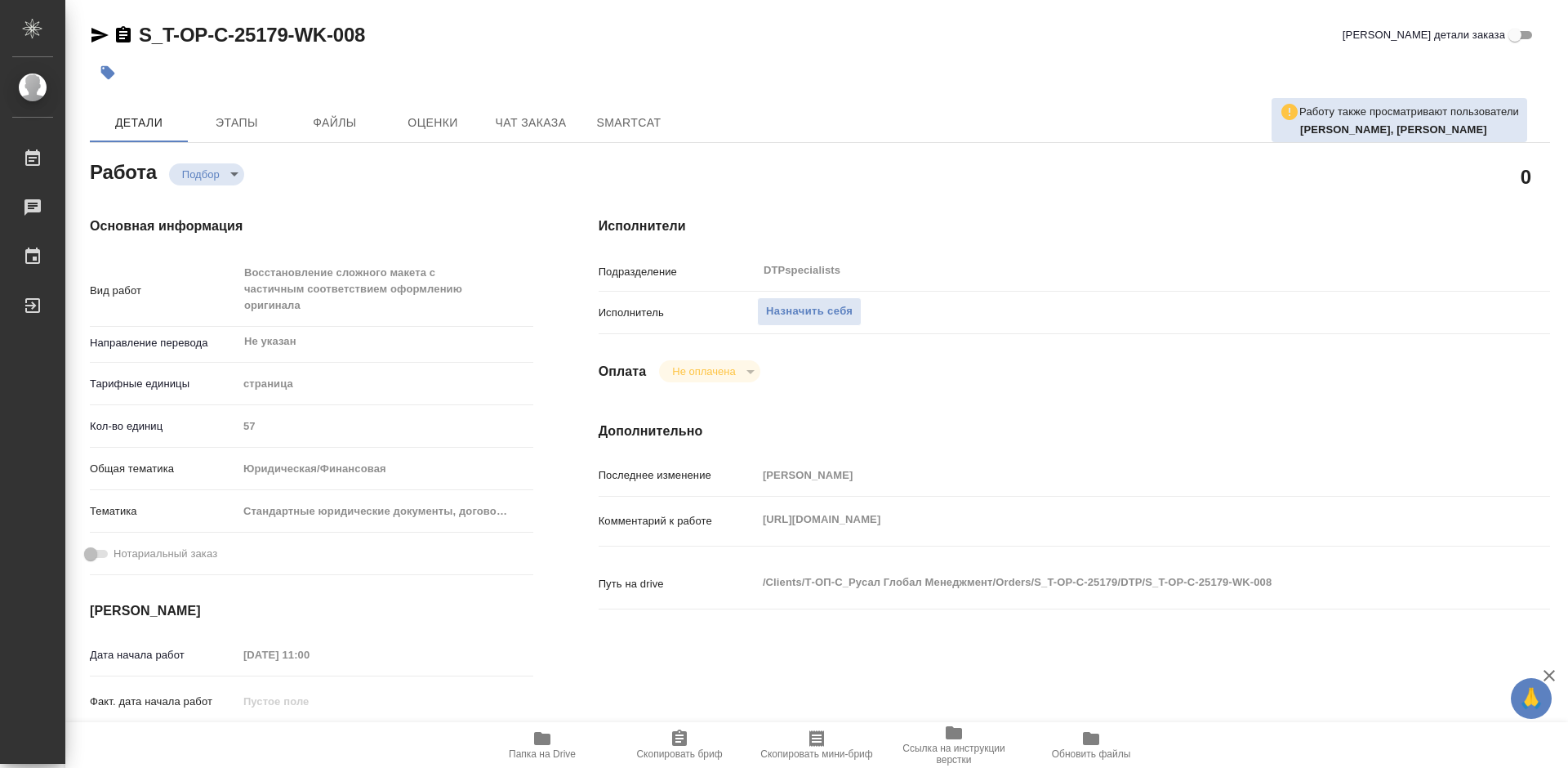
type textarea "x"
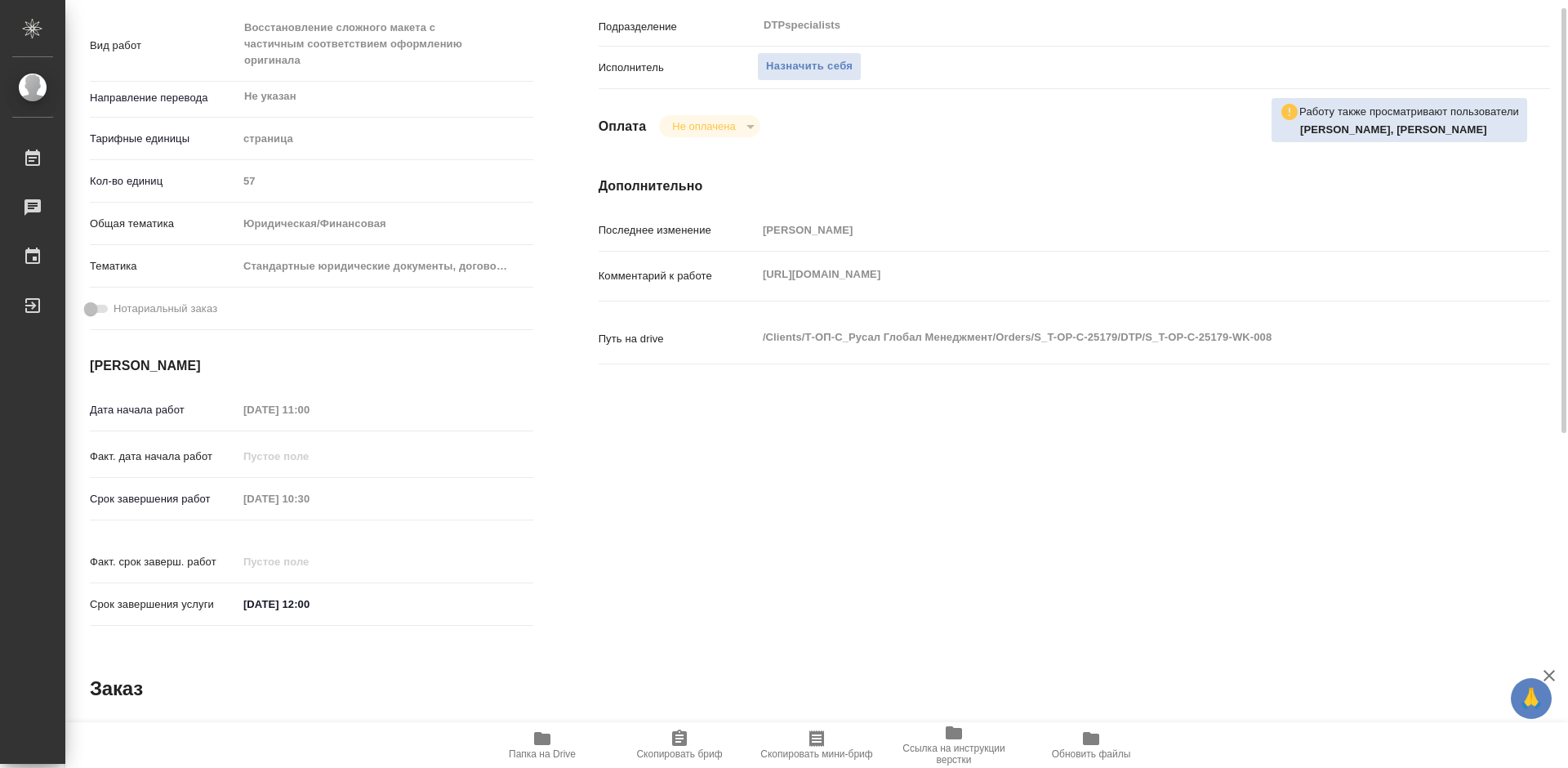
scroll to position [163, 0]
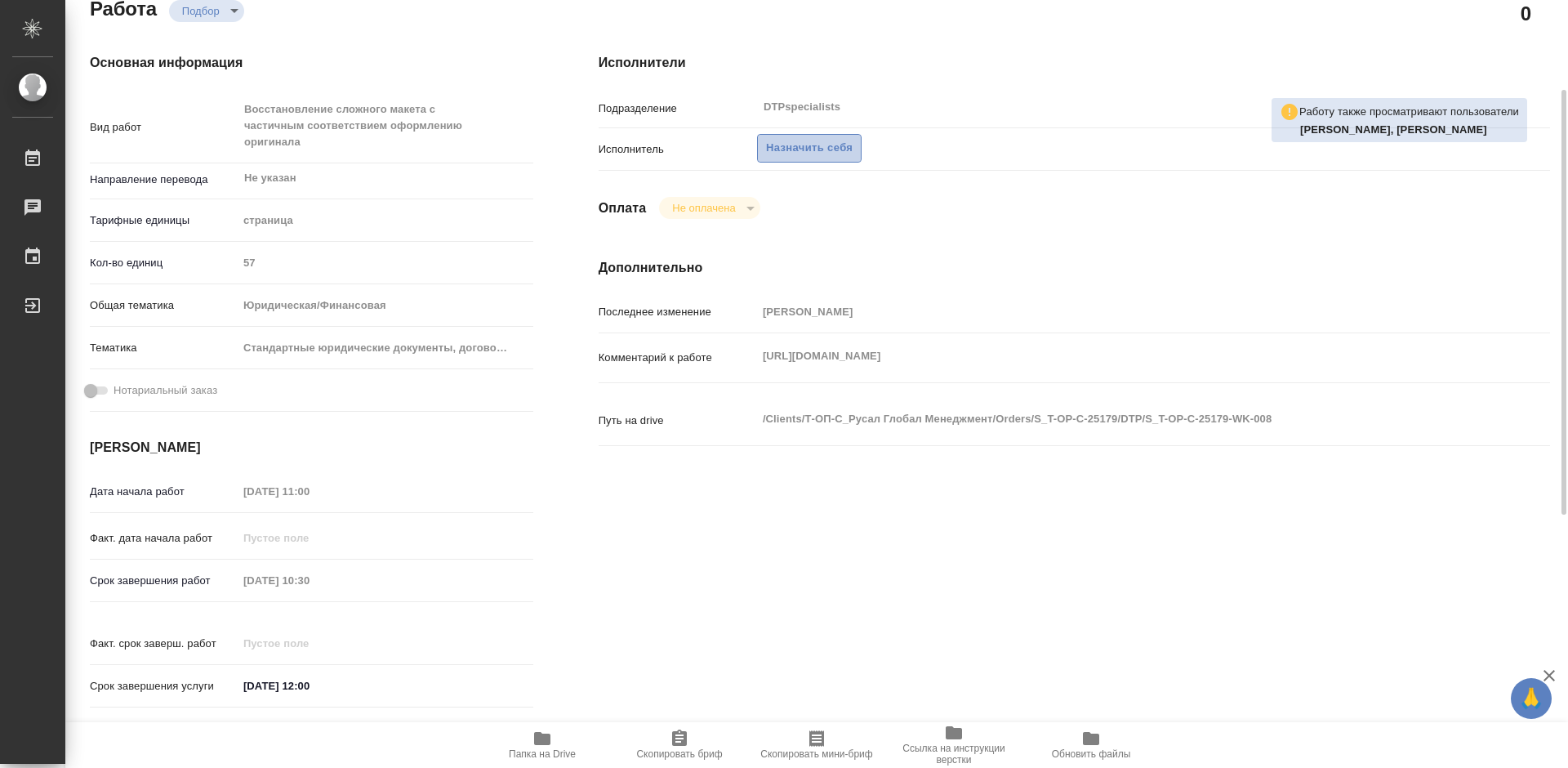
click at [804, 154] on span "Назначить себя" at bounding box center [809, 148] width 87 height 19
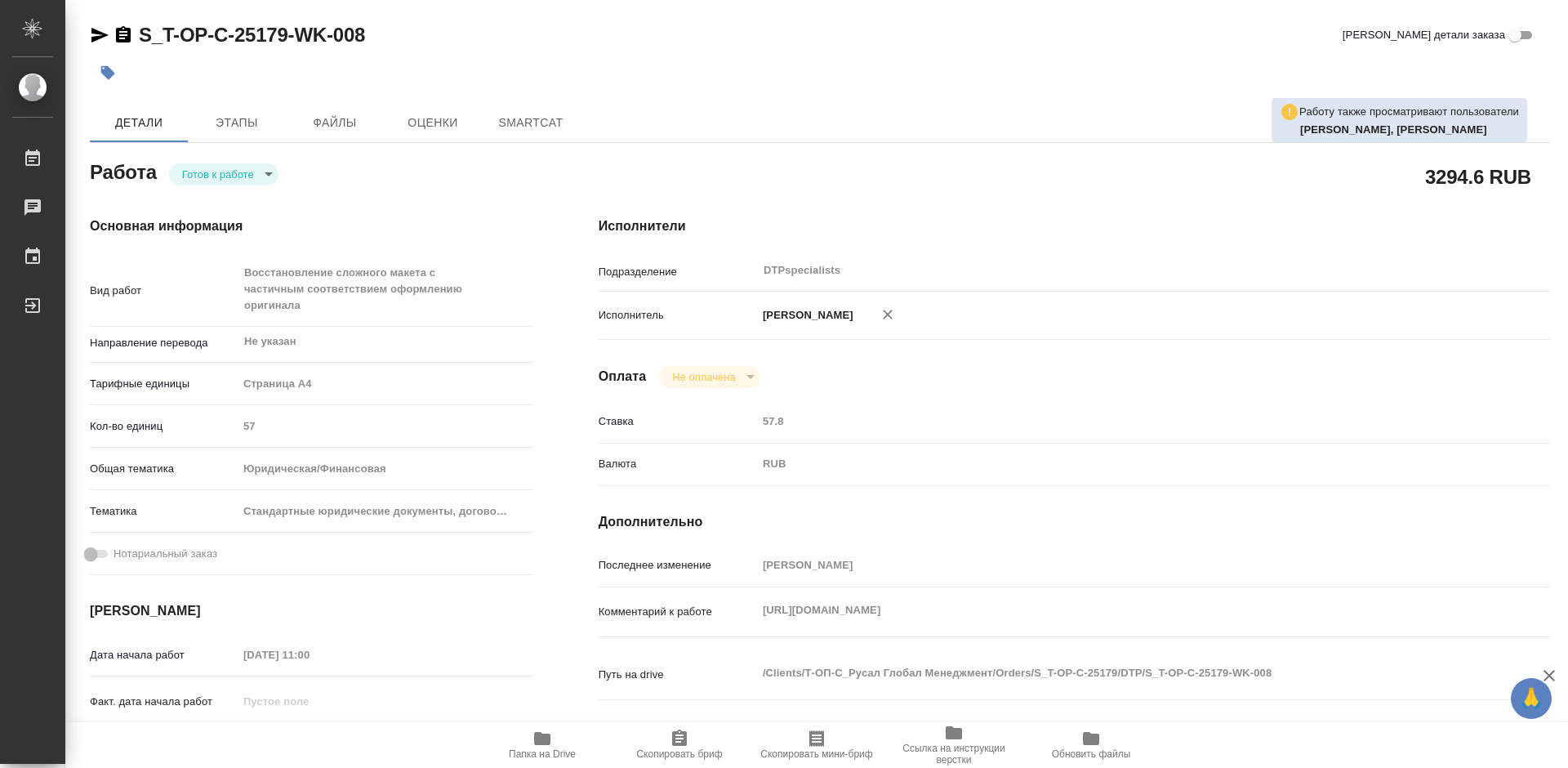
type textarea "x"
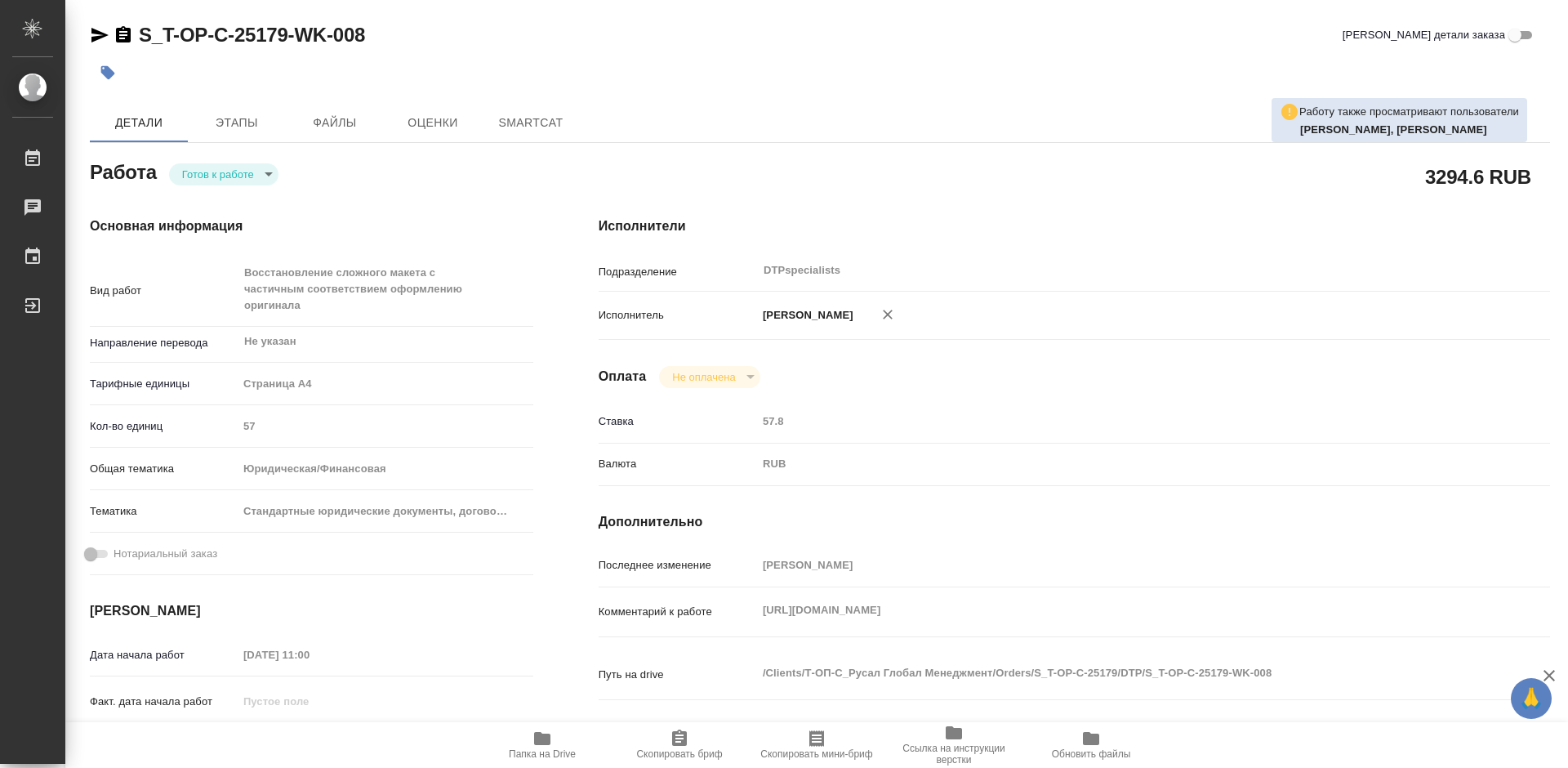
type textarea "x"
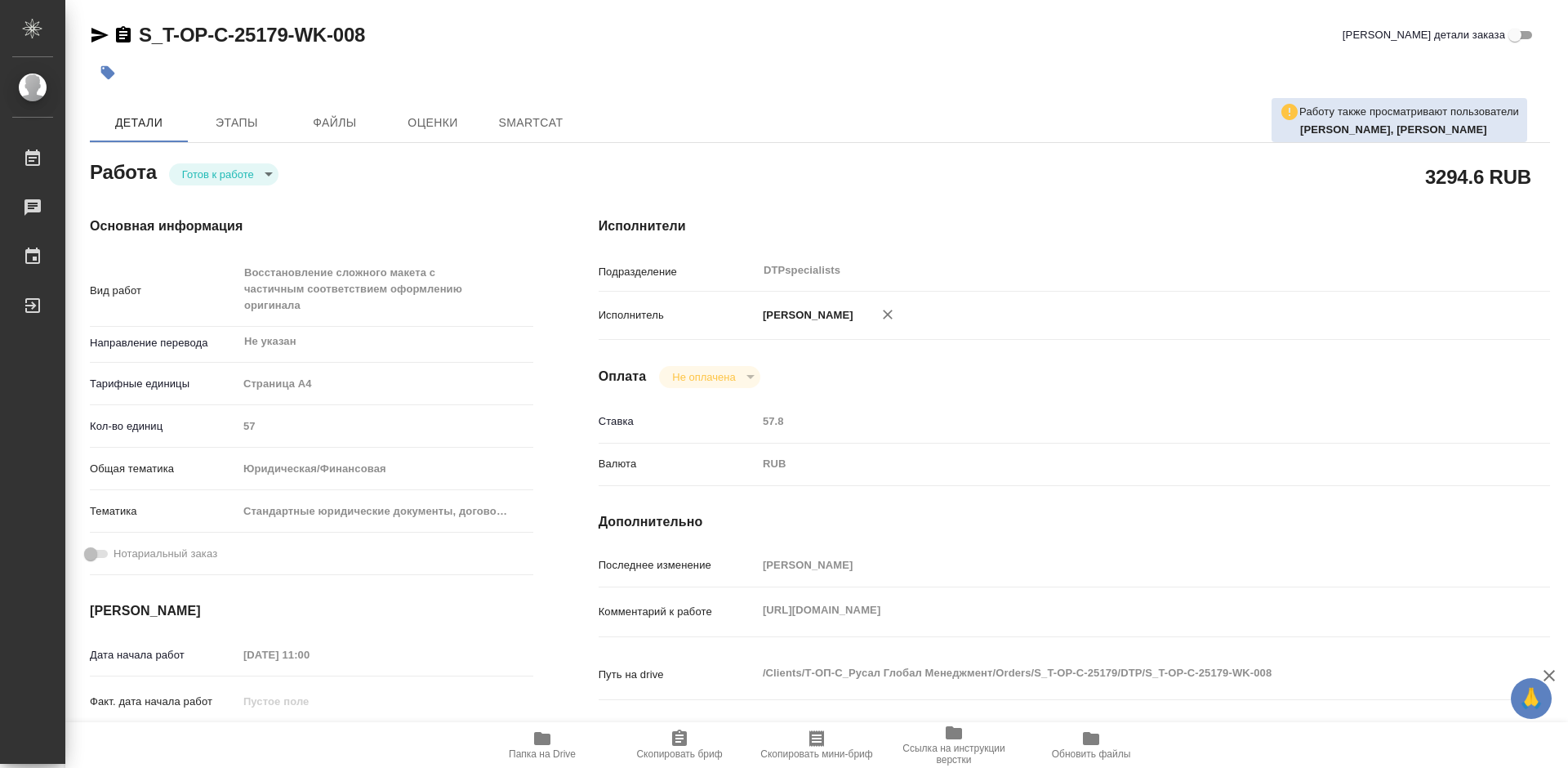
type textarea "x"
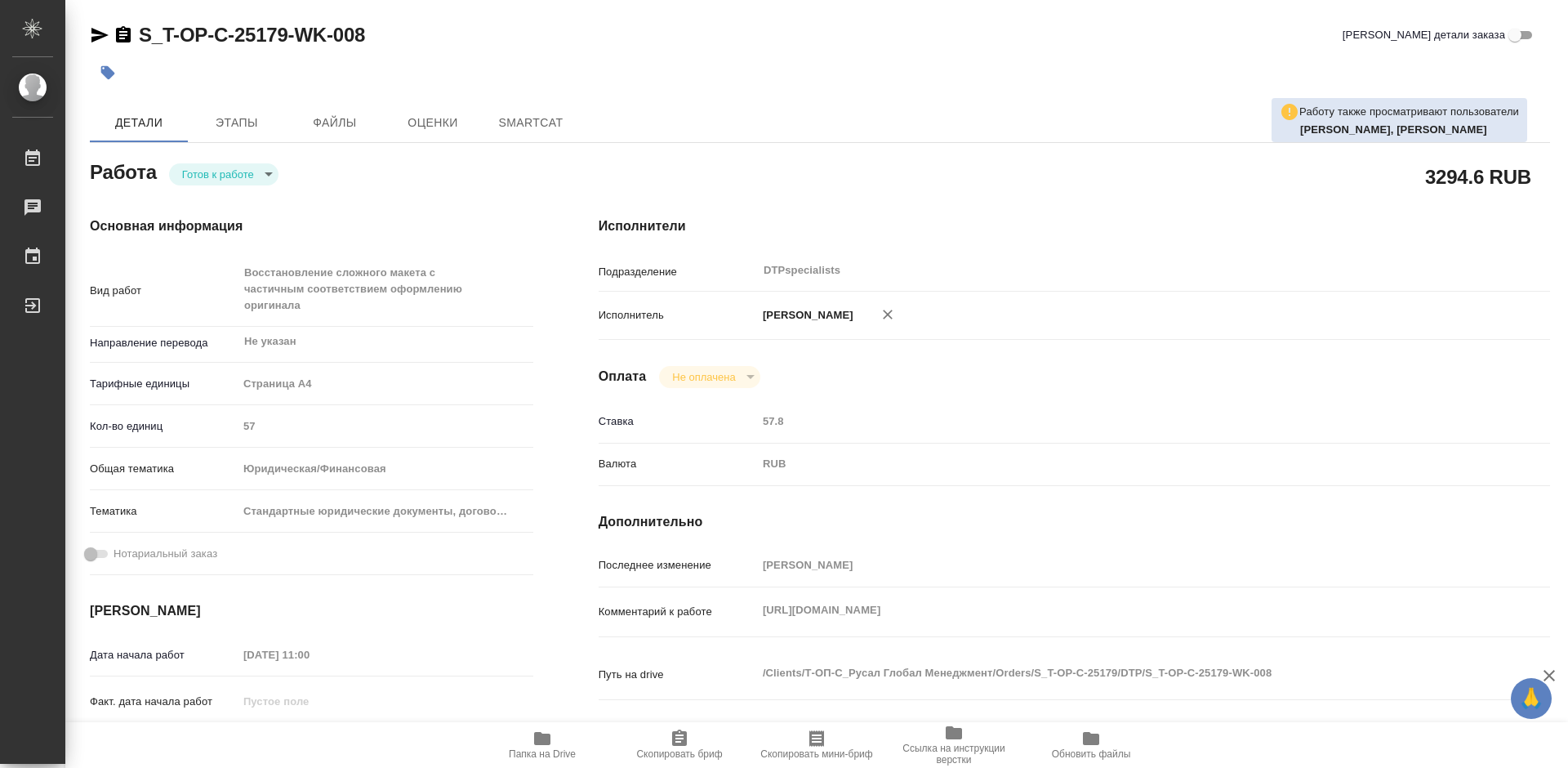
type textarea "x"
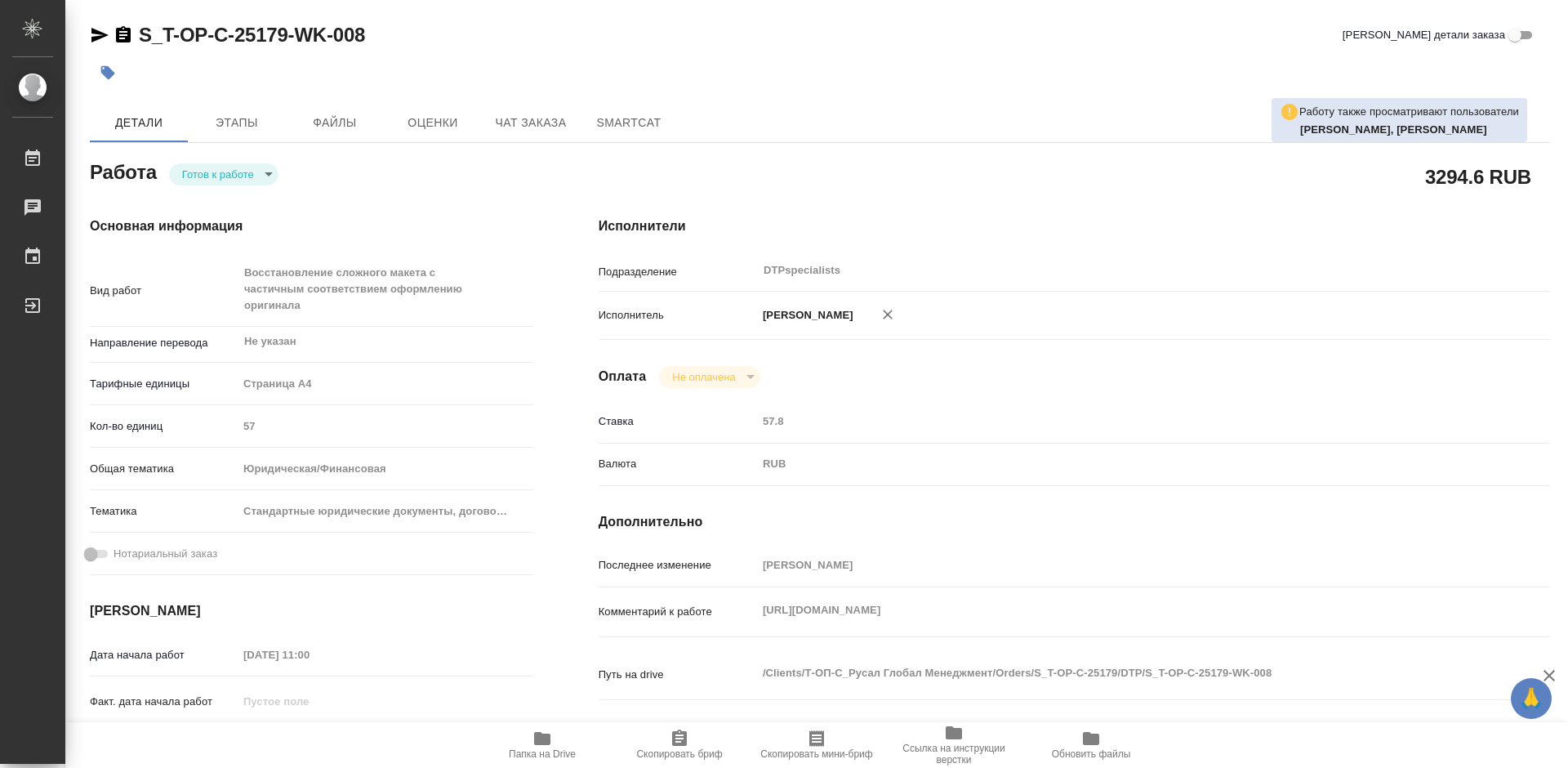
type textarea "x"
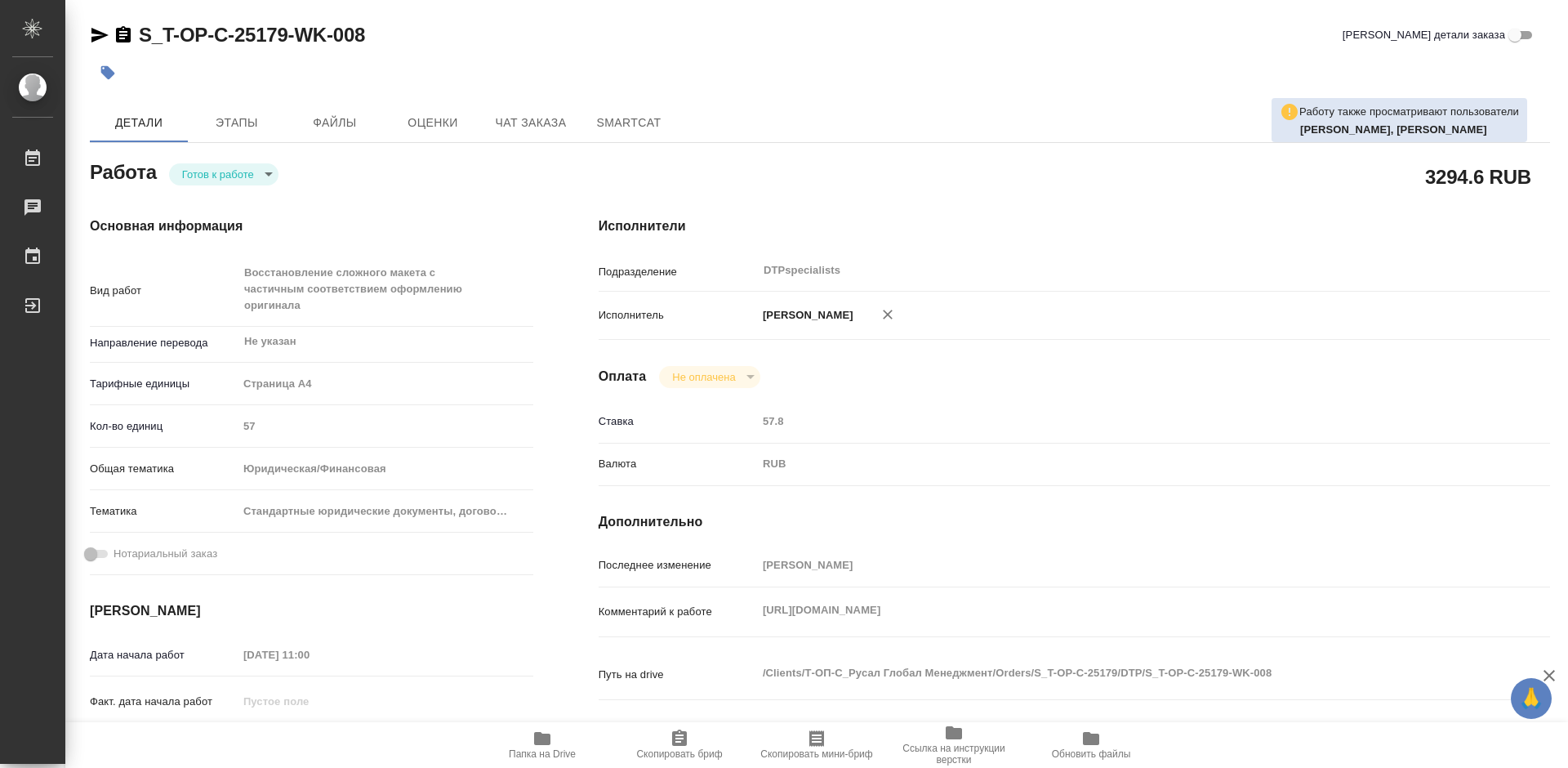
type textarea "x"
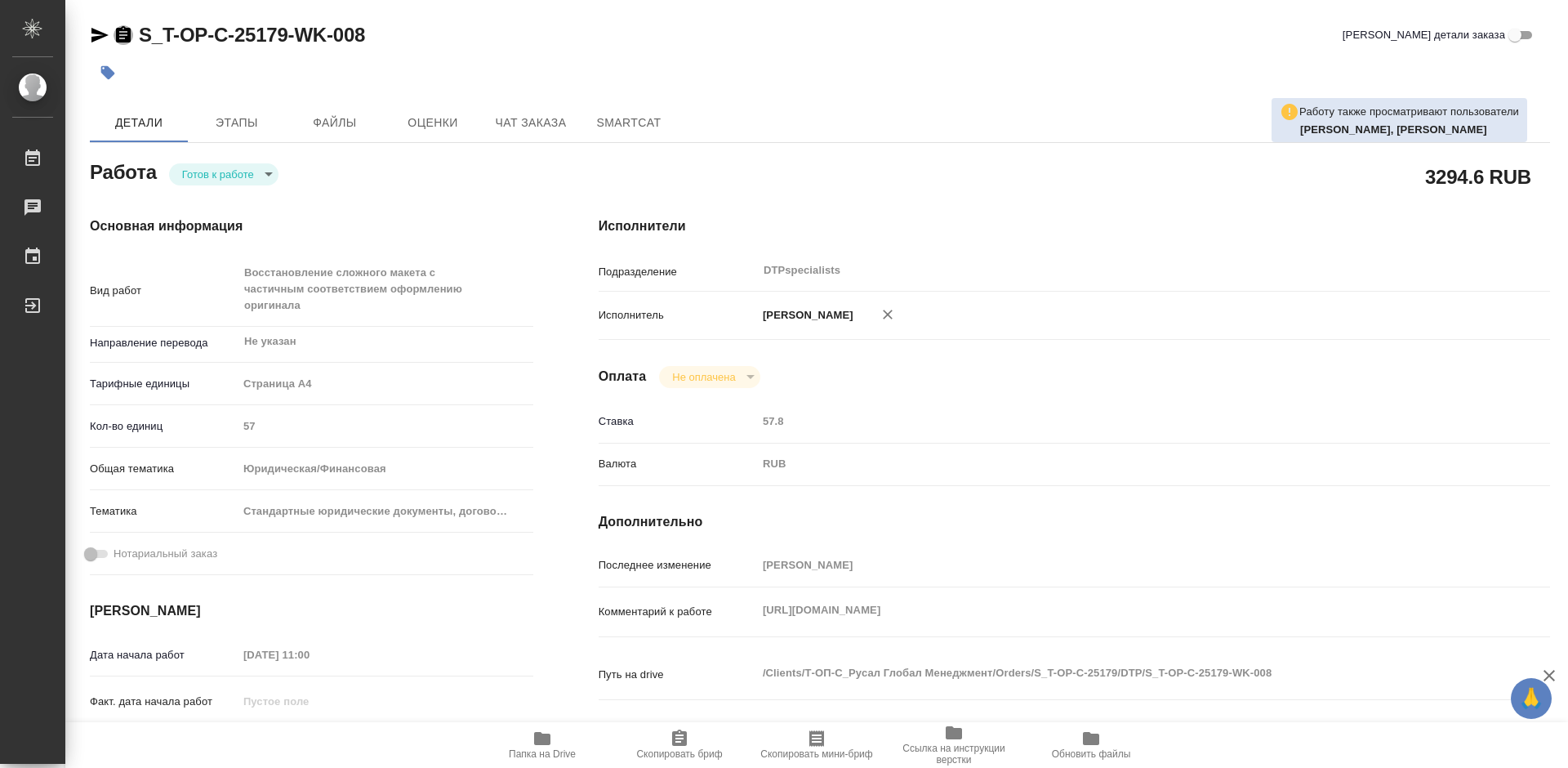
click at [125, 39] on icon "button" at bounding box center [123, 34] width 15 height 16
click at [94, 30] on icon "button" at bounding box center [99, 35] width 17 height 15
type textarea "x"
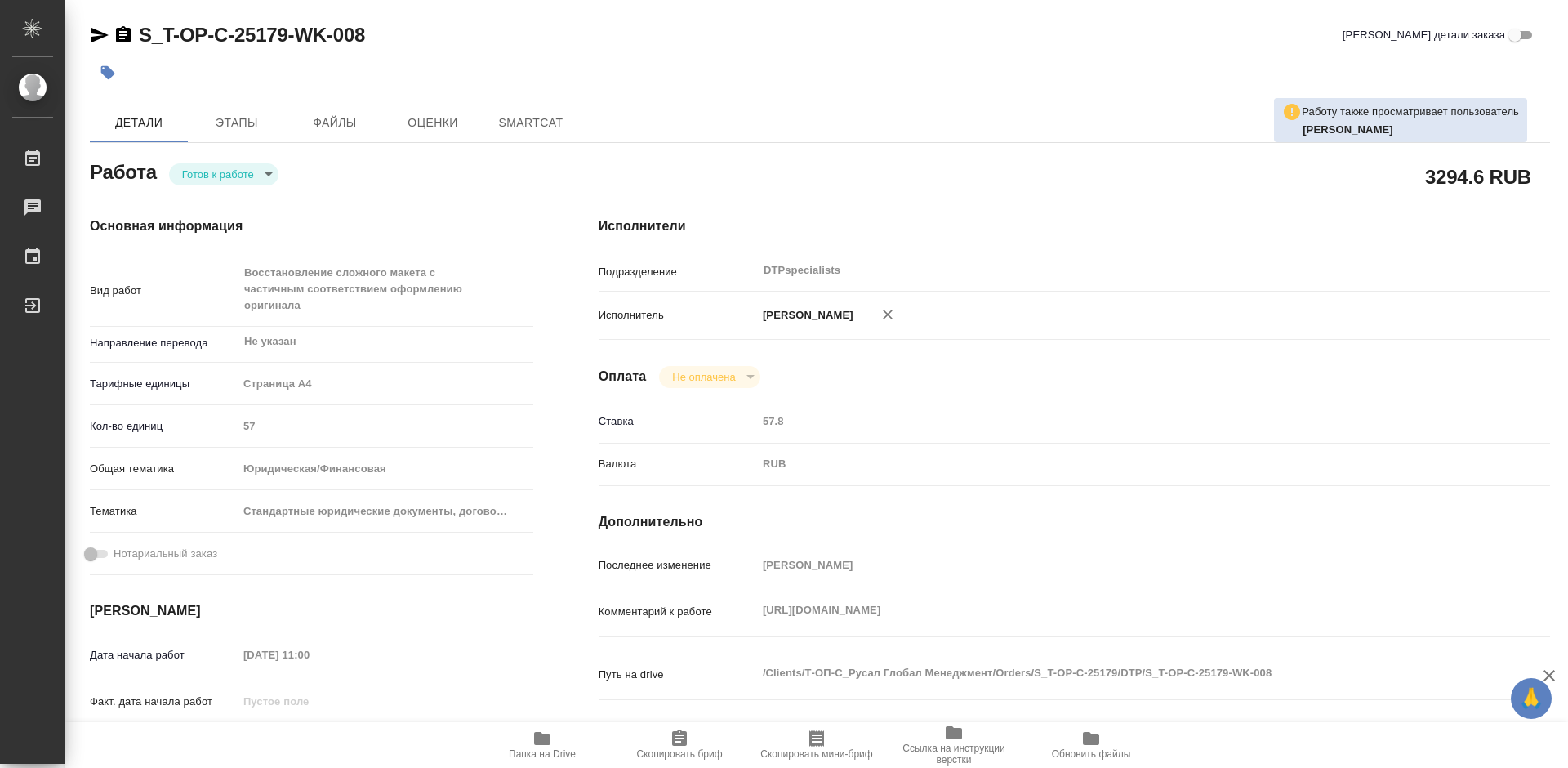
type textarea "x"
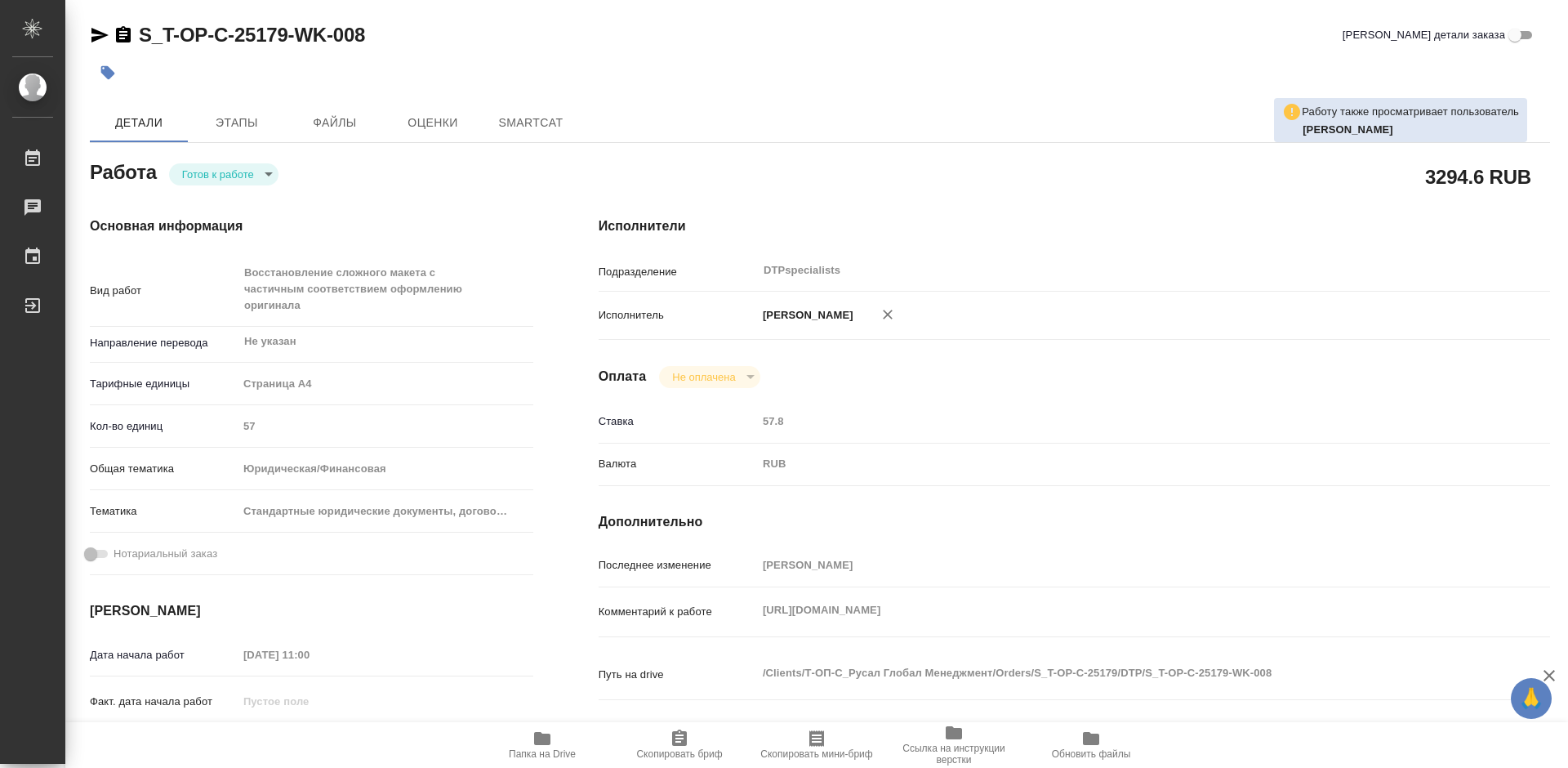
type textarea "x"
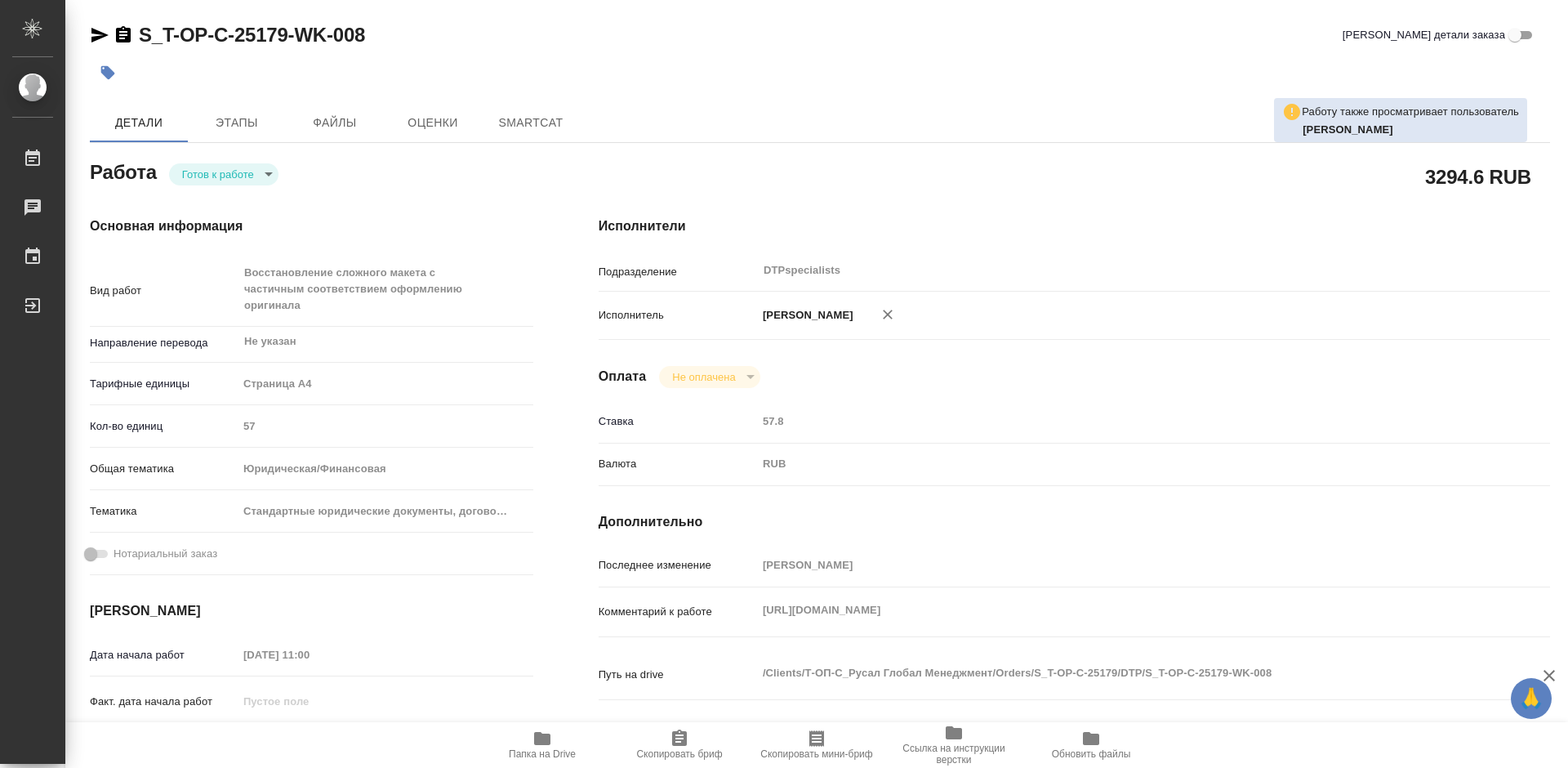
type textarea "x"
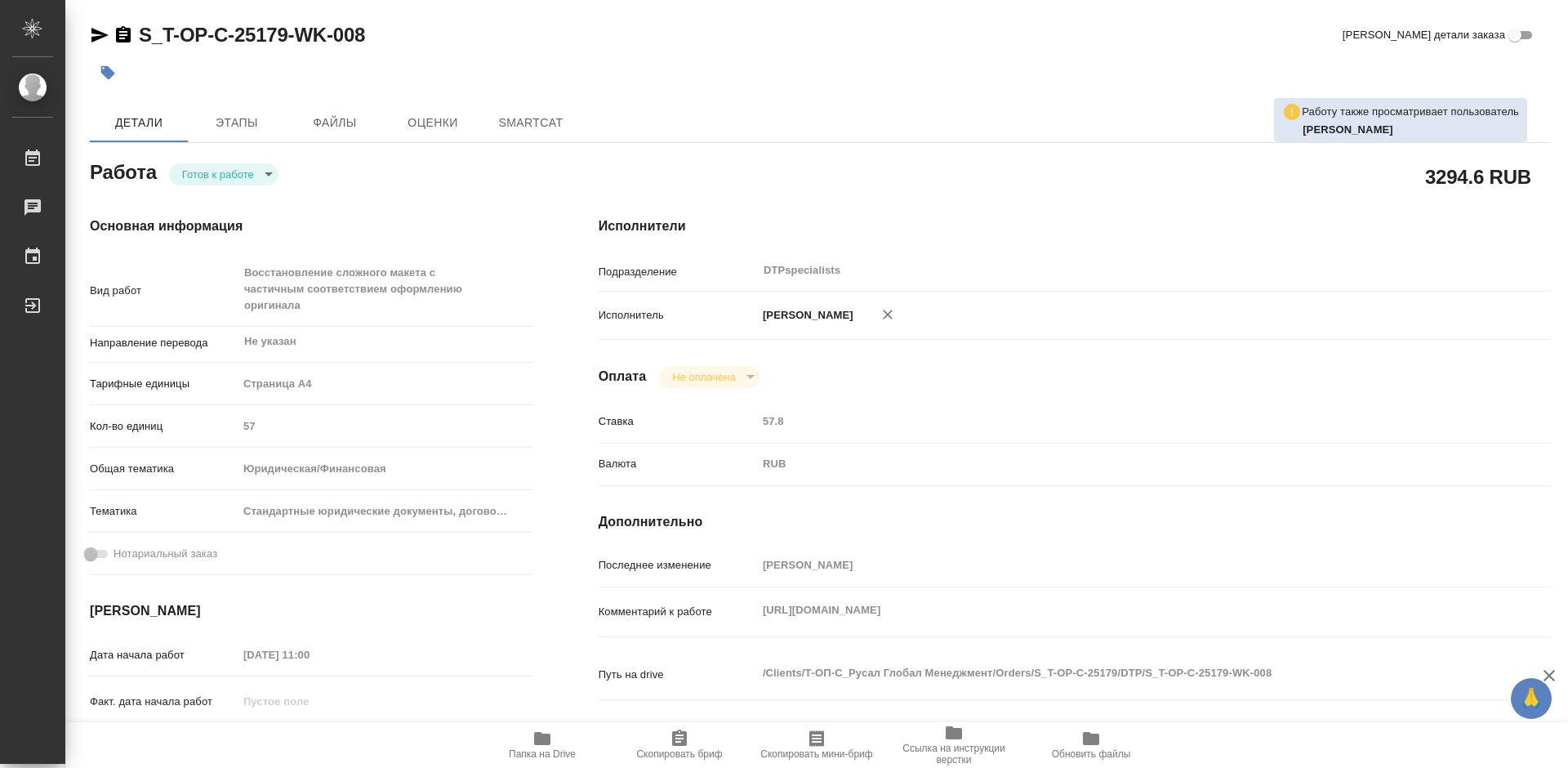
type textarea "x"
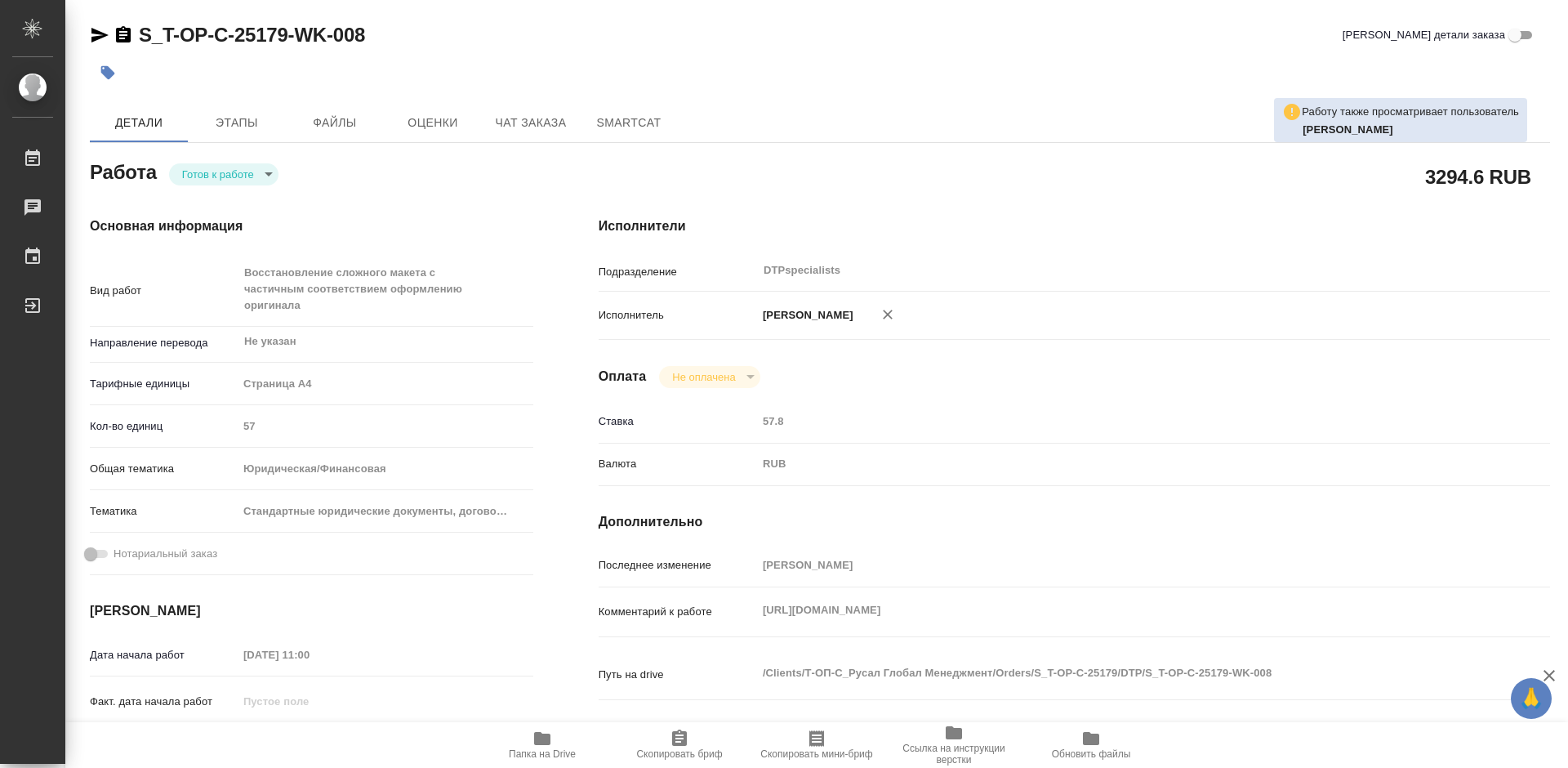
type textarea "x"
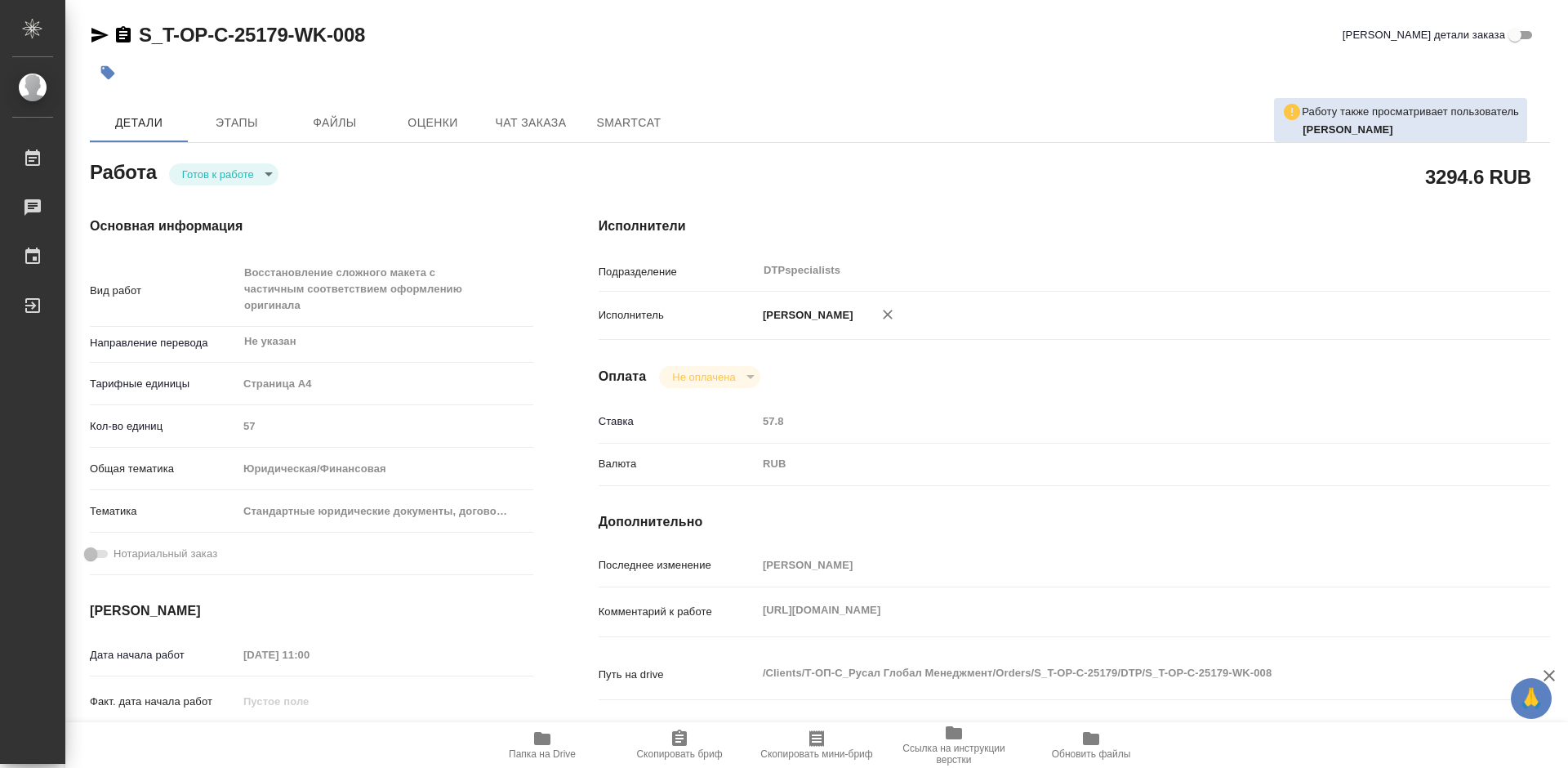
type textarea "x"
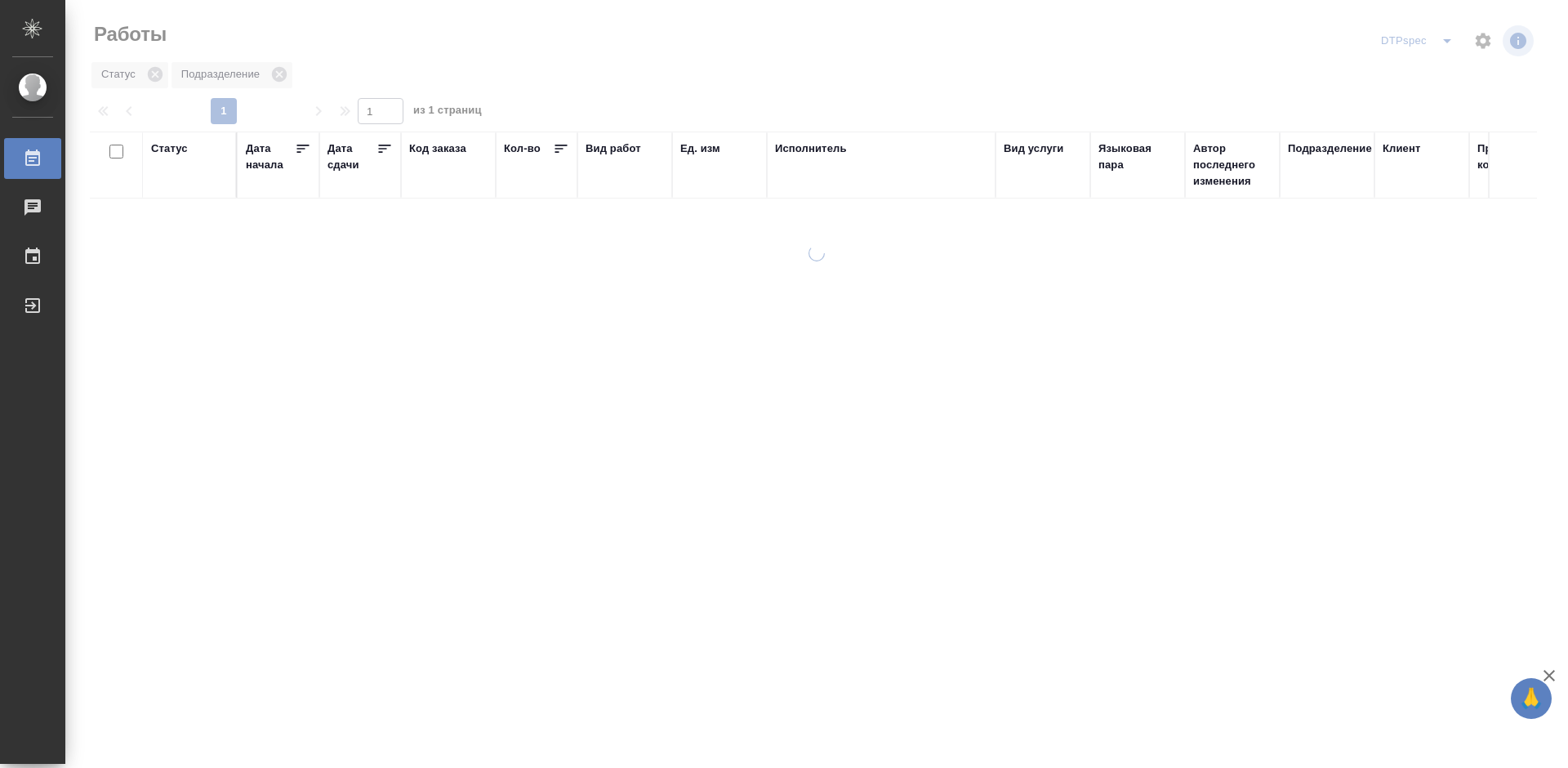
click at [379, 145] on icon at bounding box center [385, 149] width 12 height 8
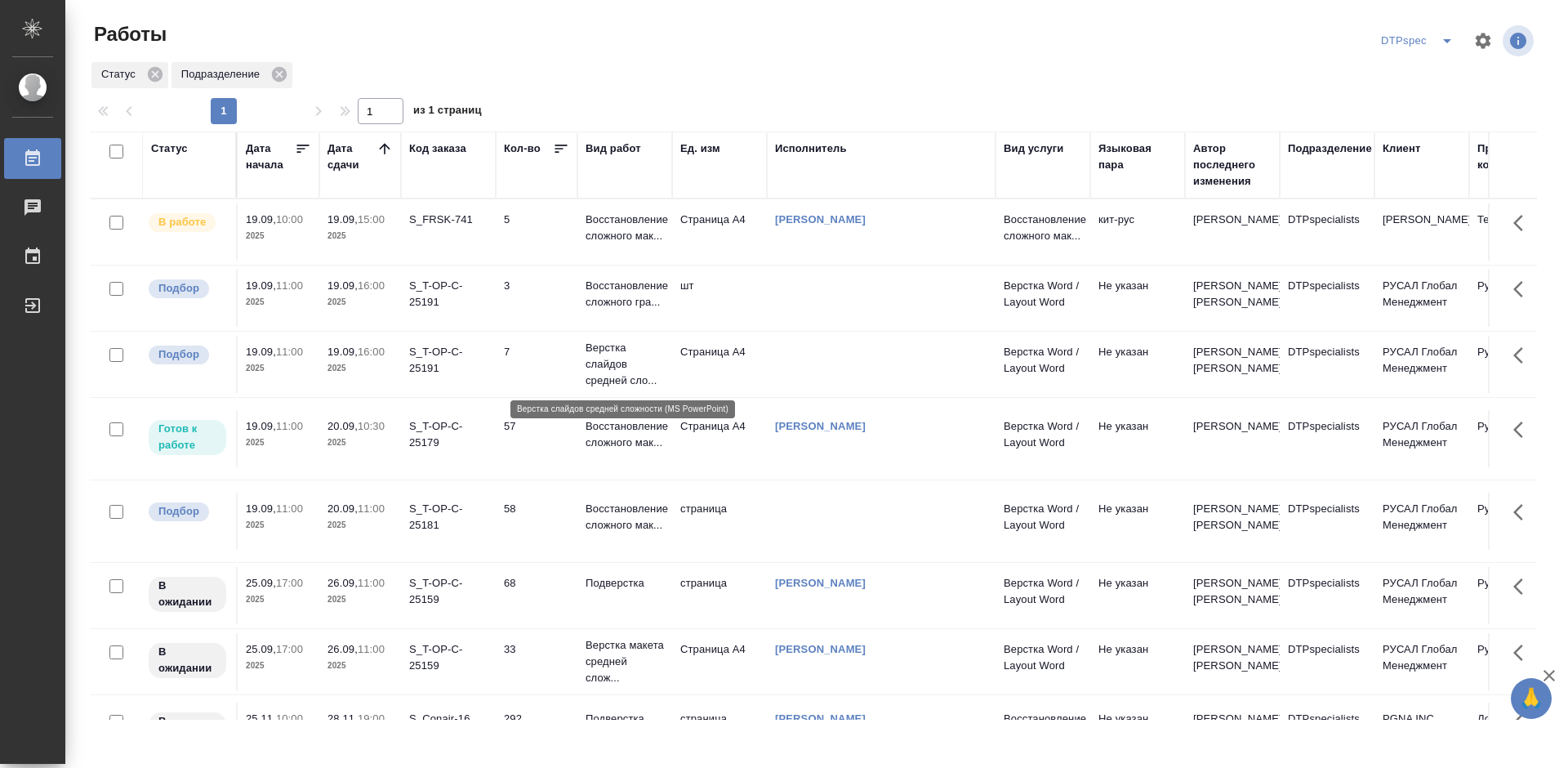
click at [621, 369] on p "Верстка слайдов средней сло..." at bounding box center [625, 364] width 78 height 49
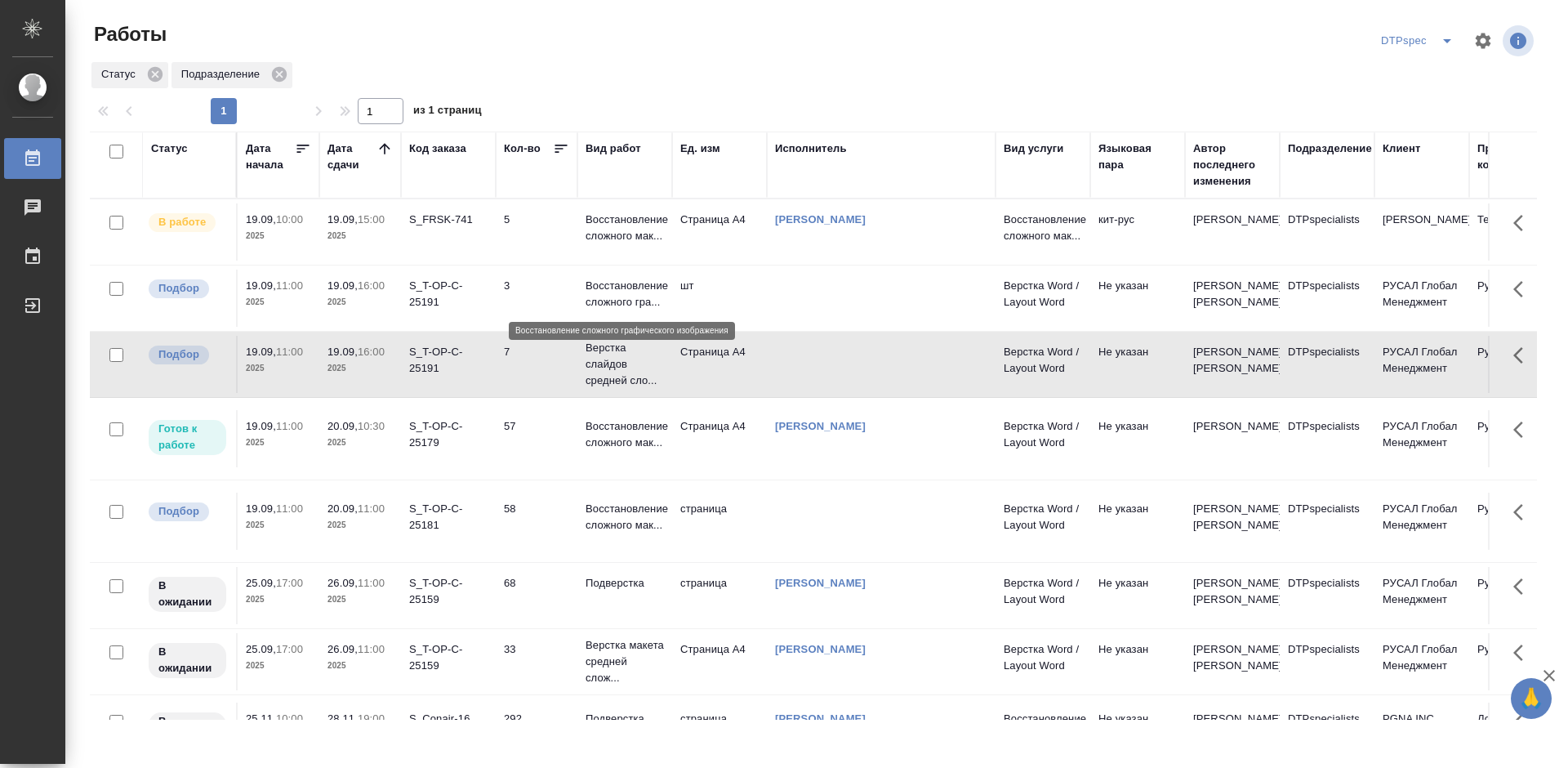
click at [612, 289] on p "Восстановление сложного гра..." at bounding box center [625, 294] width 78 height 33
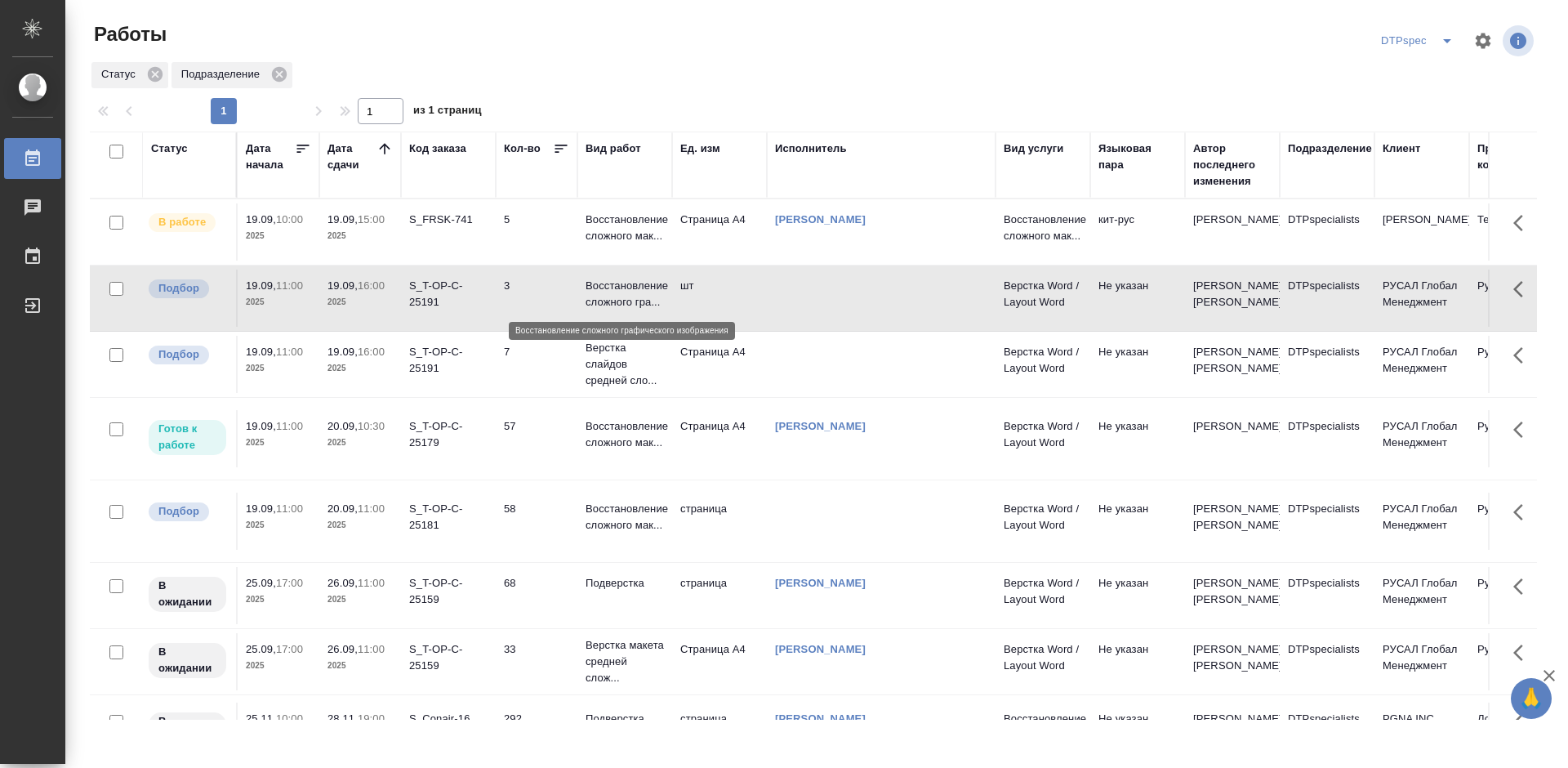
click at [612, 289] on p "Восстановление сложного гра..." at bounding box center [625, 294] width 78 height 33
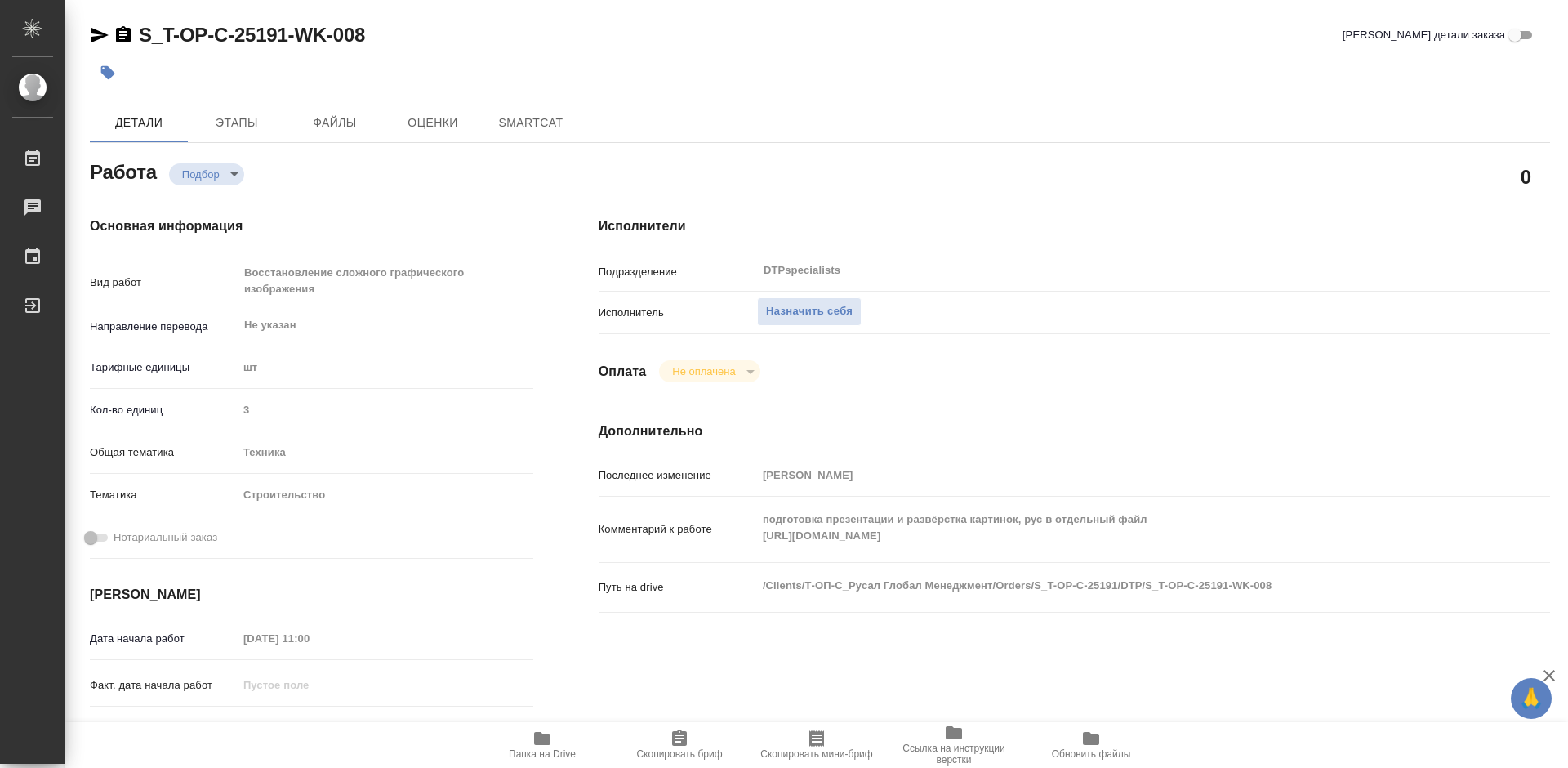
type textarea "x"
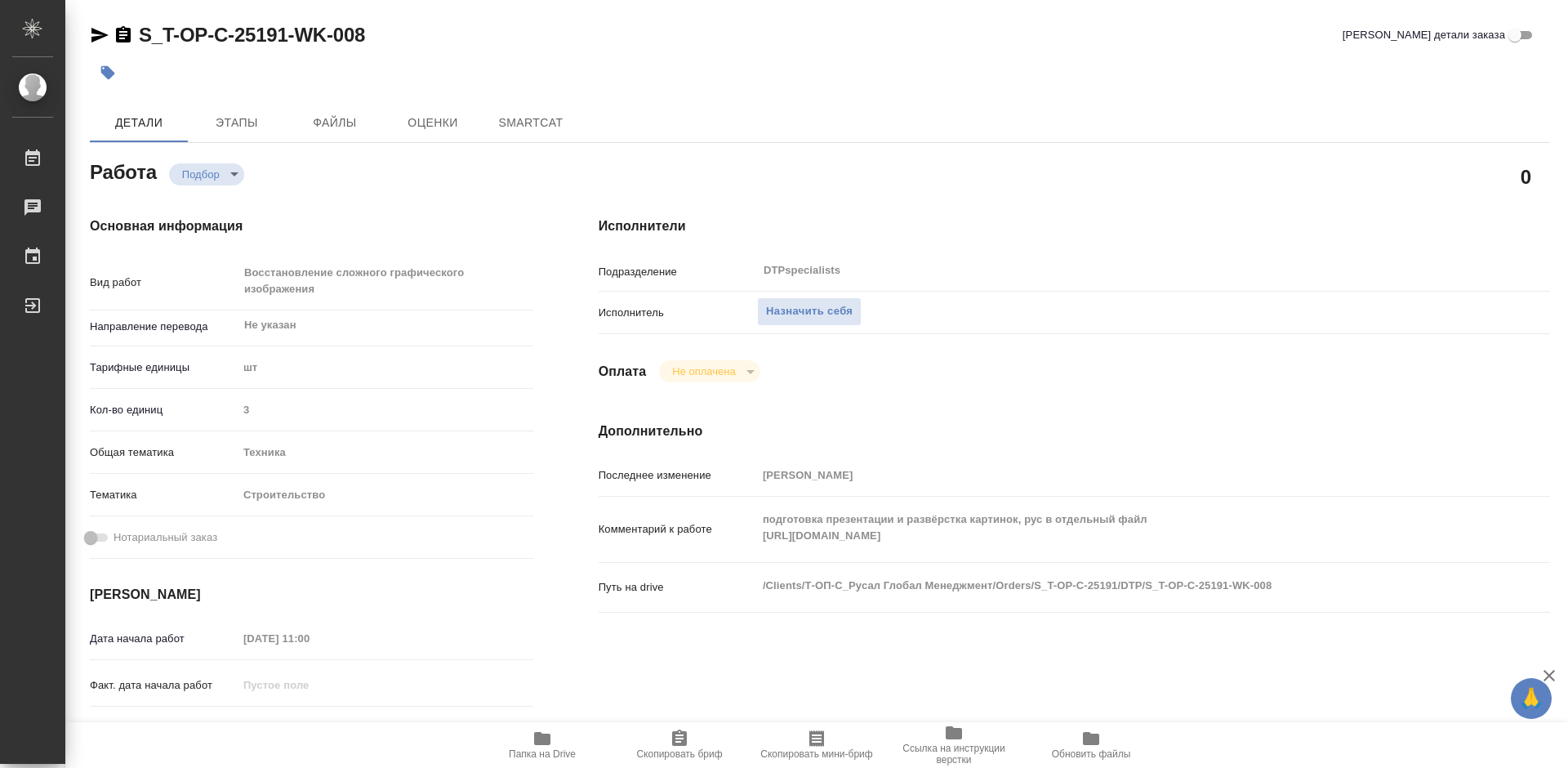
type textarea "x"
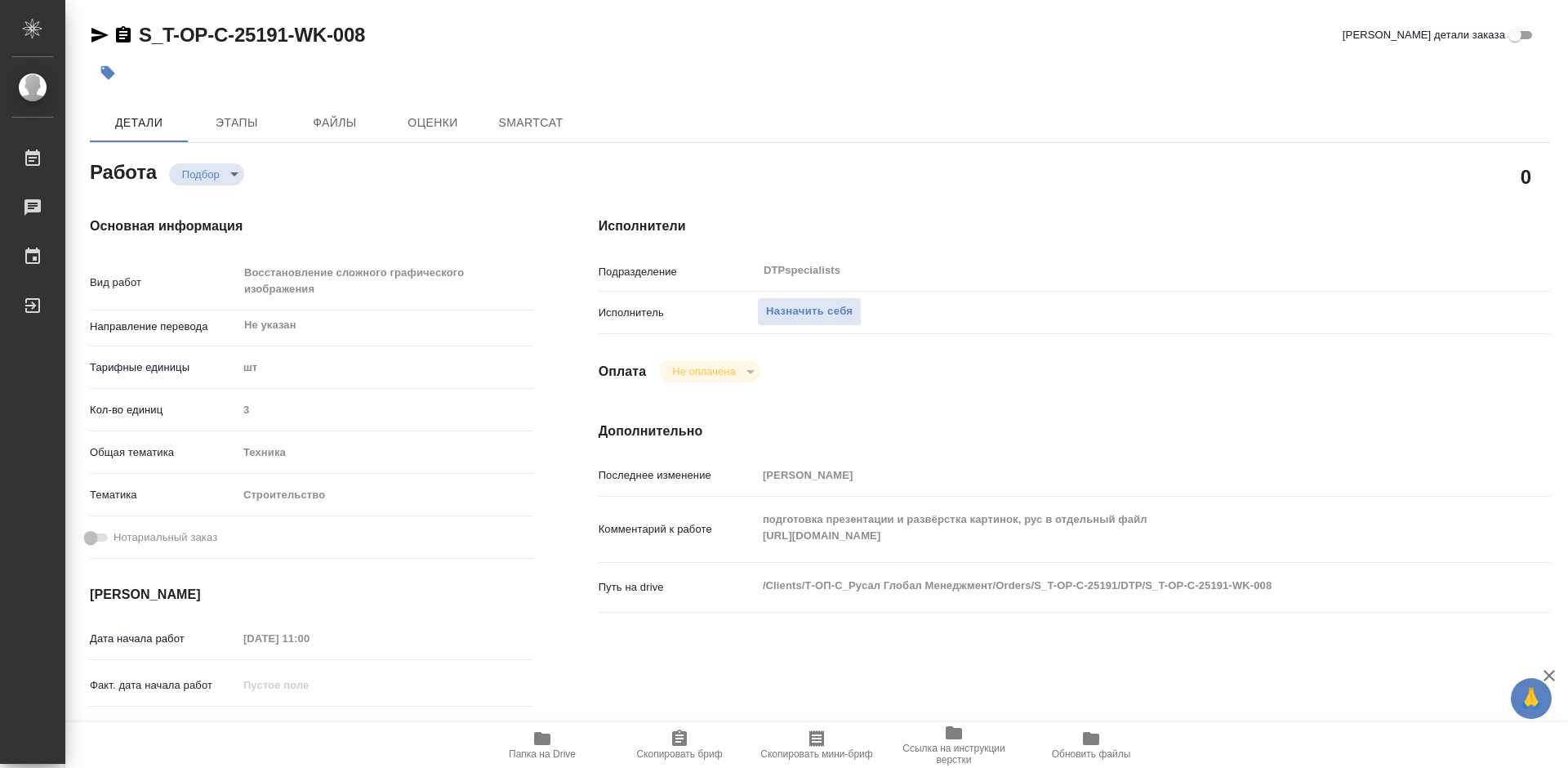
type textarea "x"
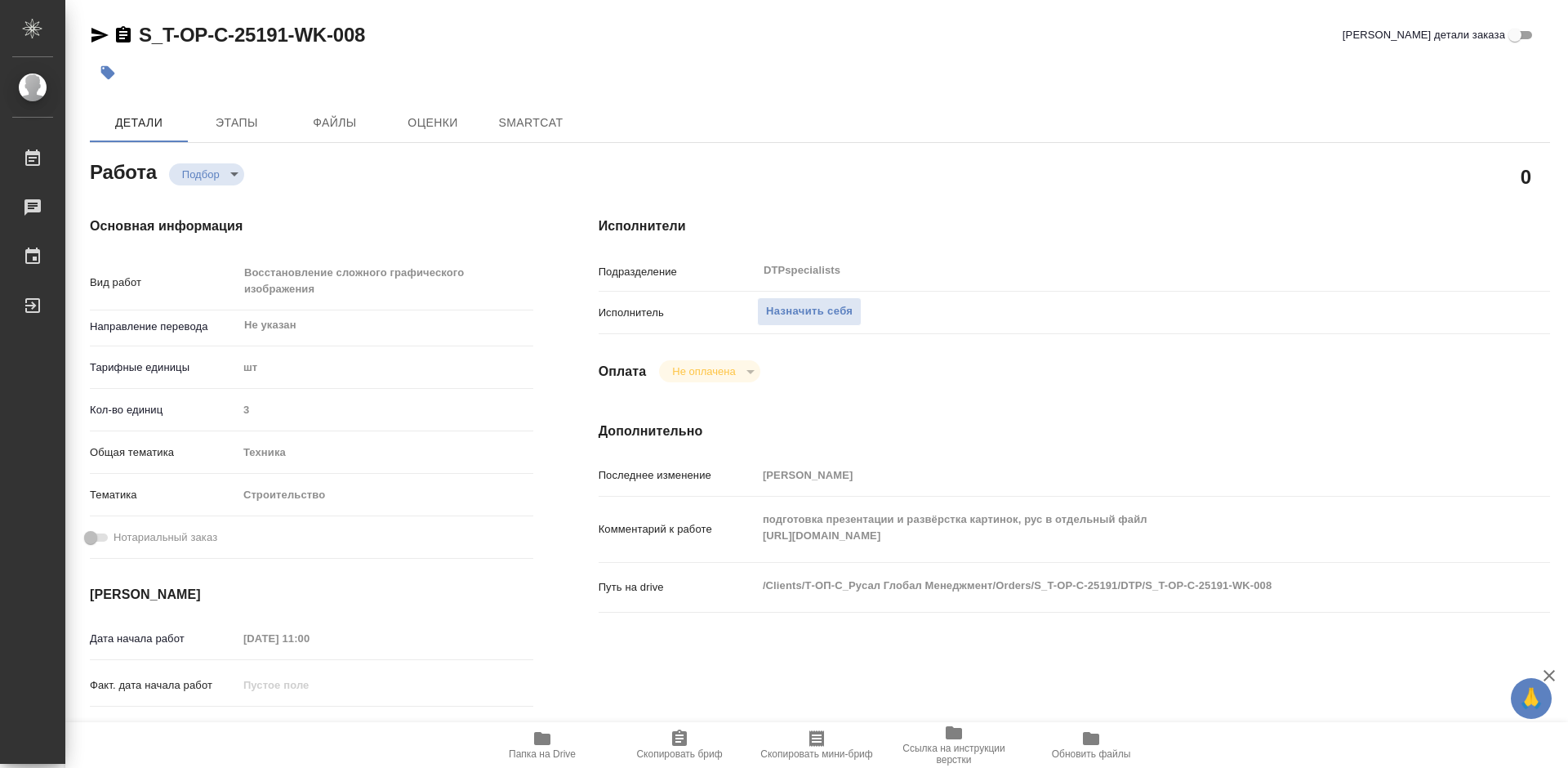
type textarea "x"
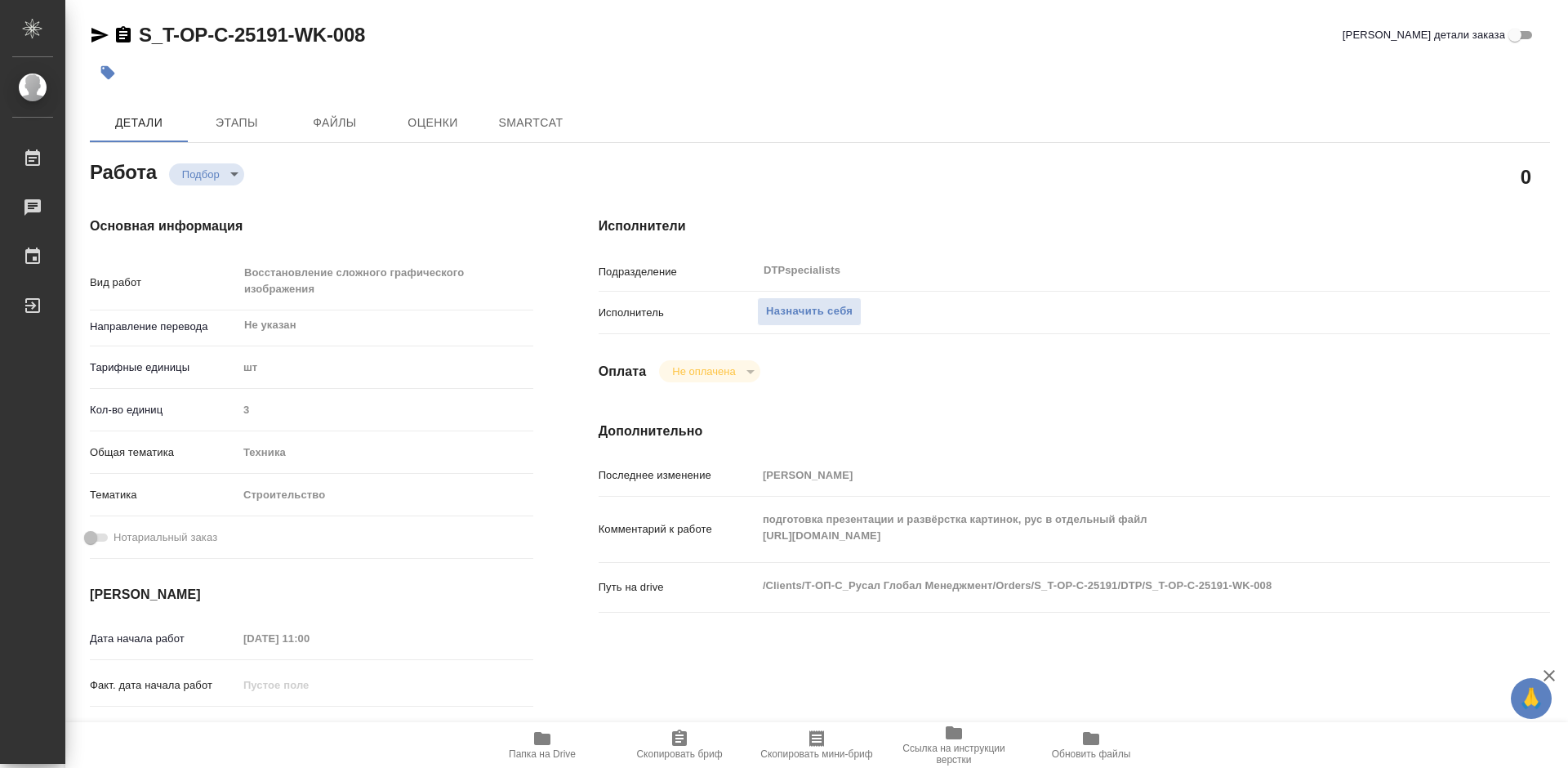
type textarea "x"
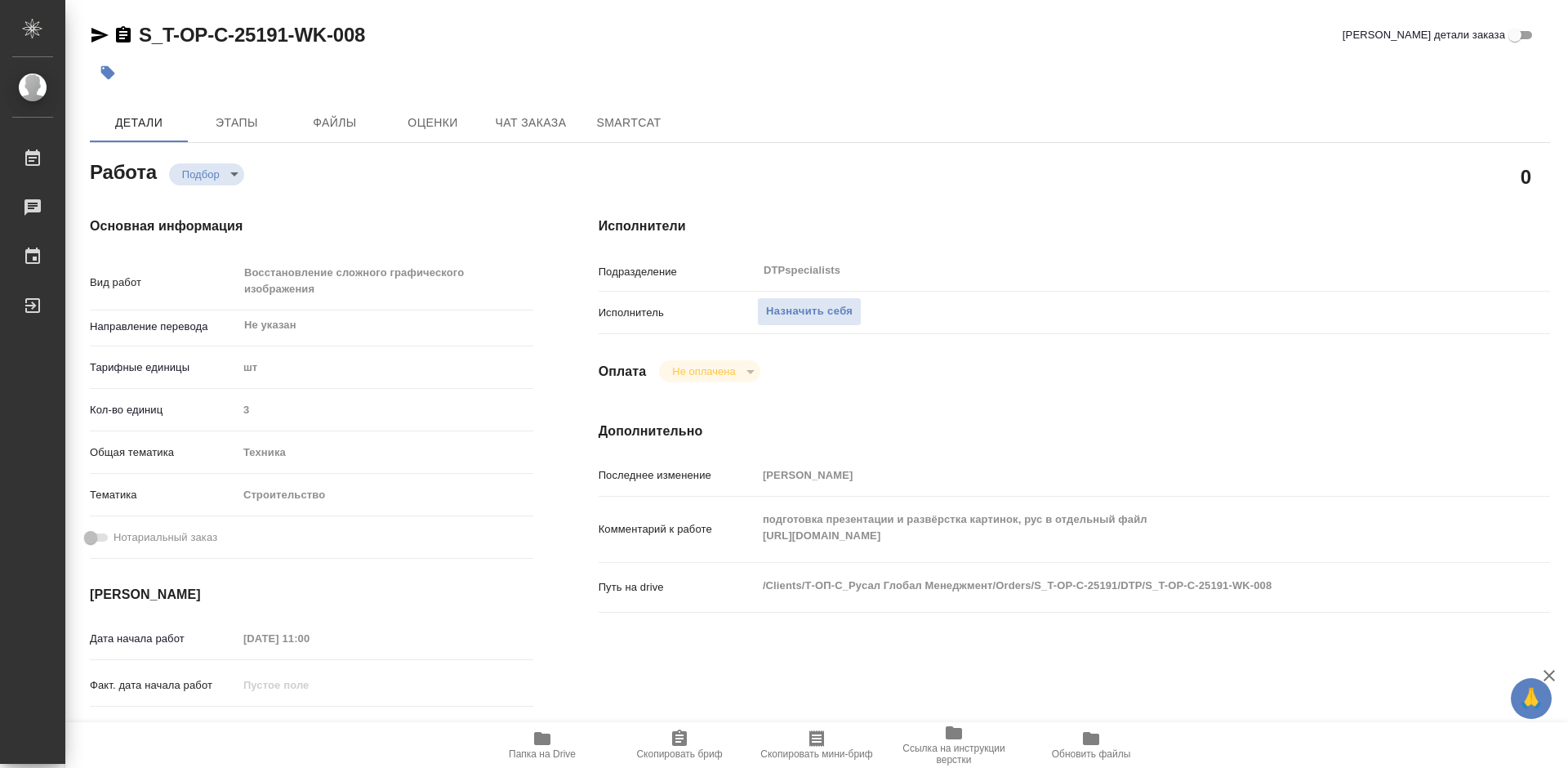
type textarea "x"
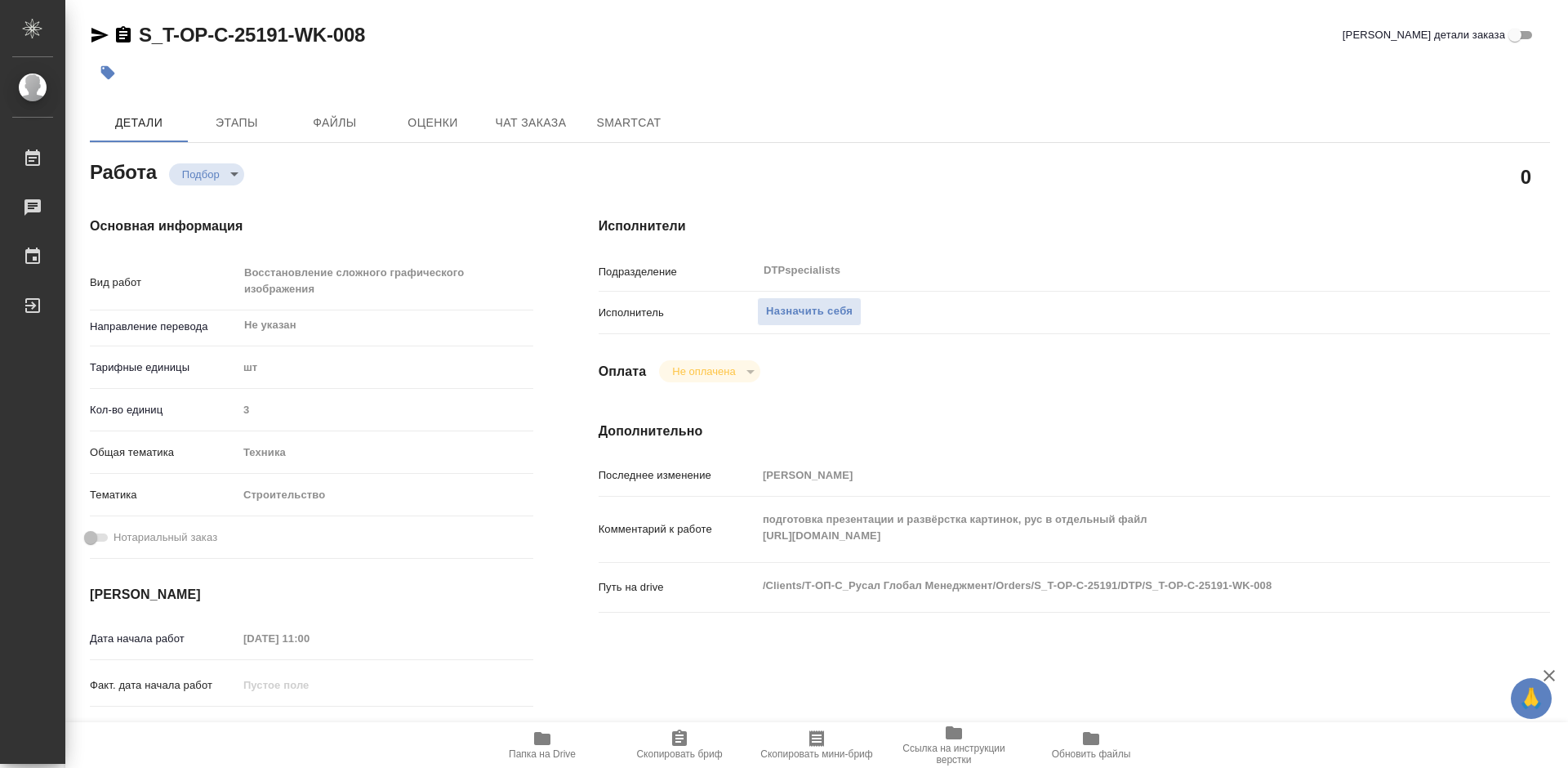
type textarea "x"
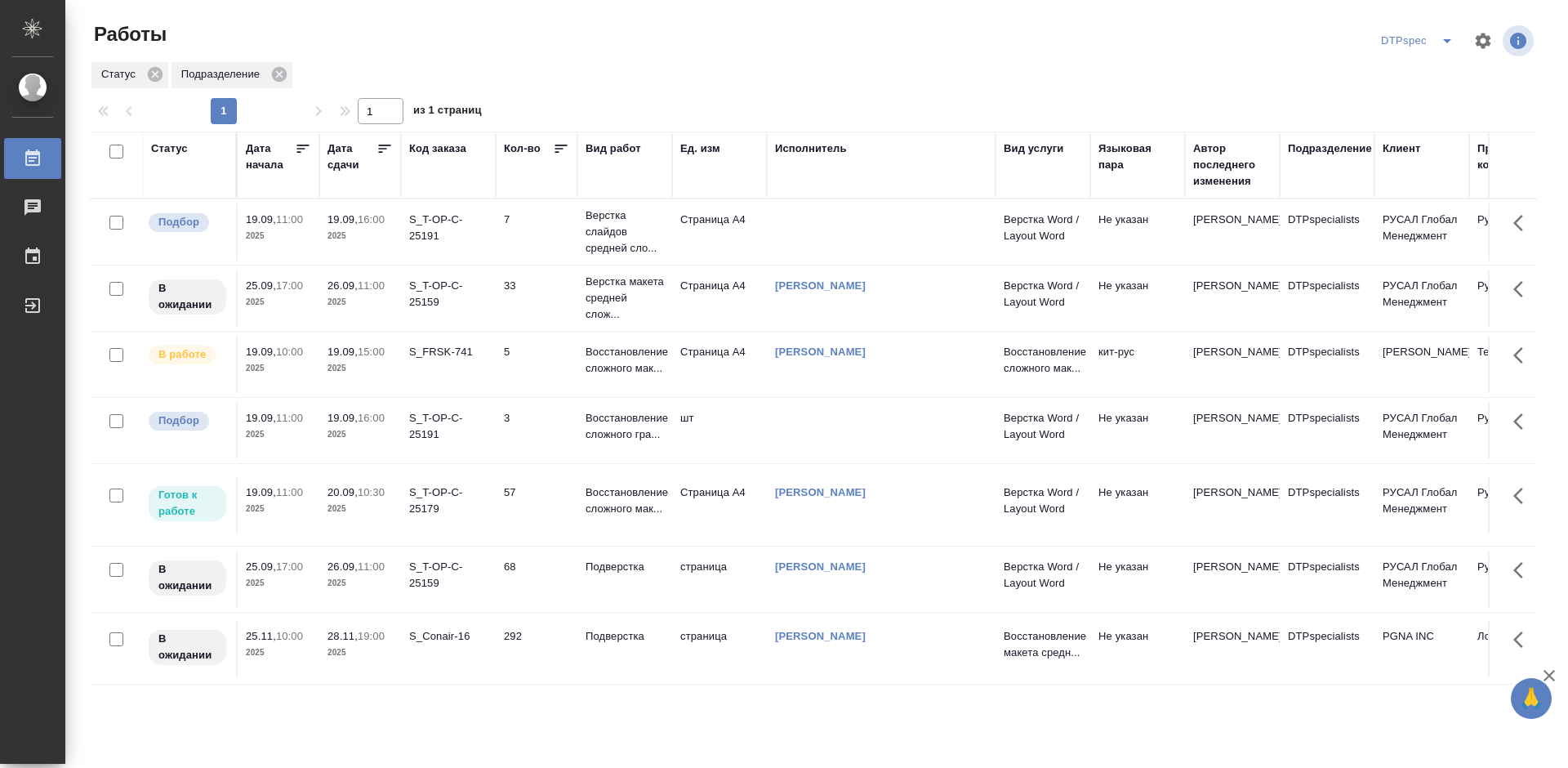
click at [390, 151] on icon at bounding box center [385, 149] width 16 height 16
